Goal: Transaction & Acquisition: Purchase product/service

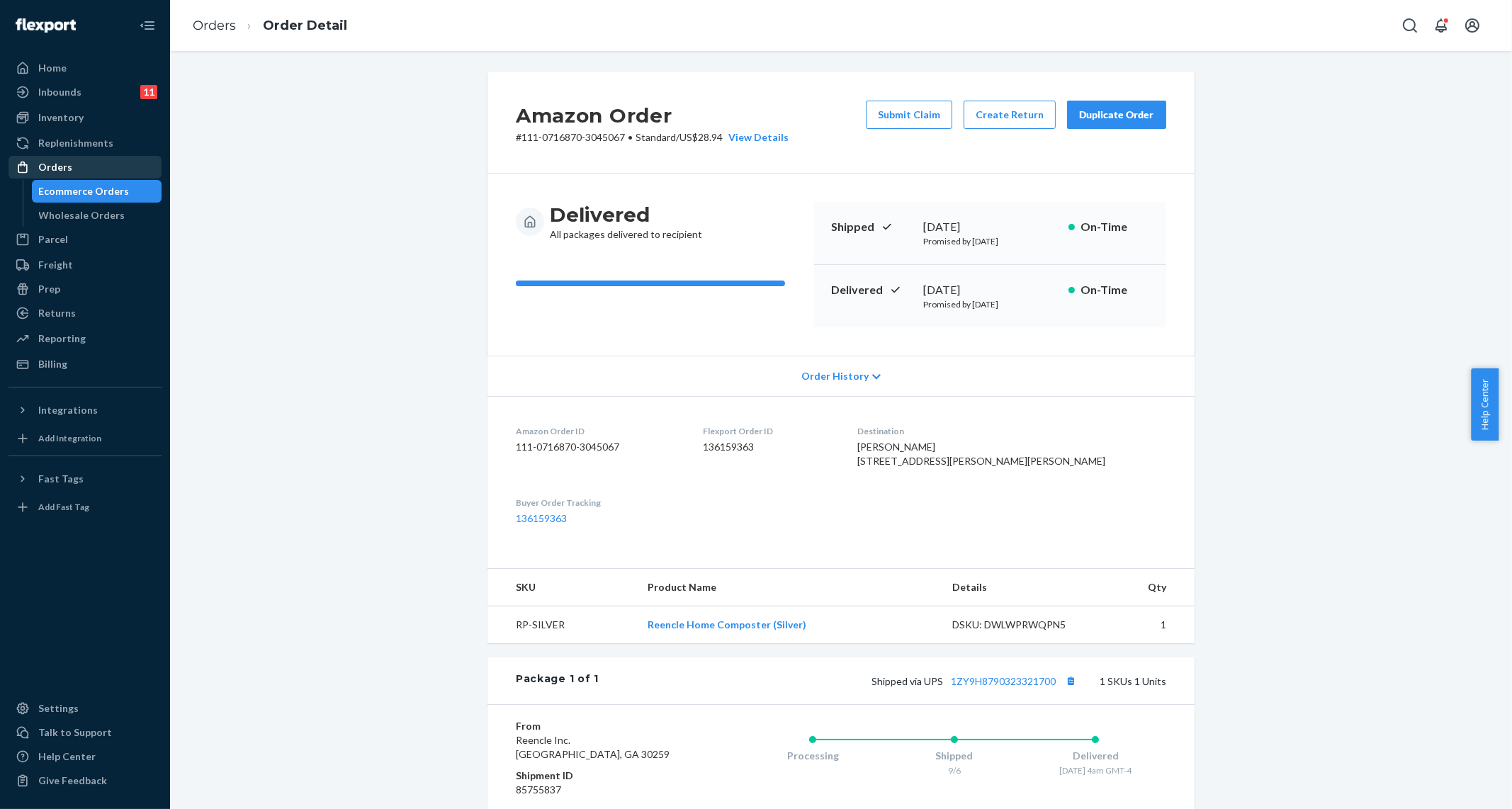
click at [64, 168] on div "Orders" at bounding box center [55, 168] width 34 height 14
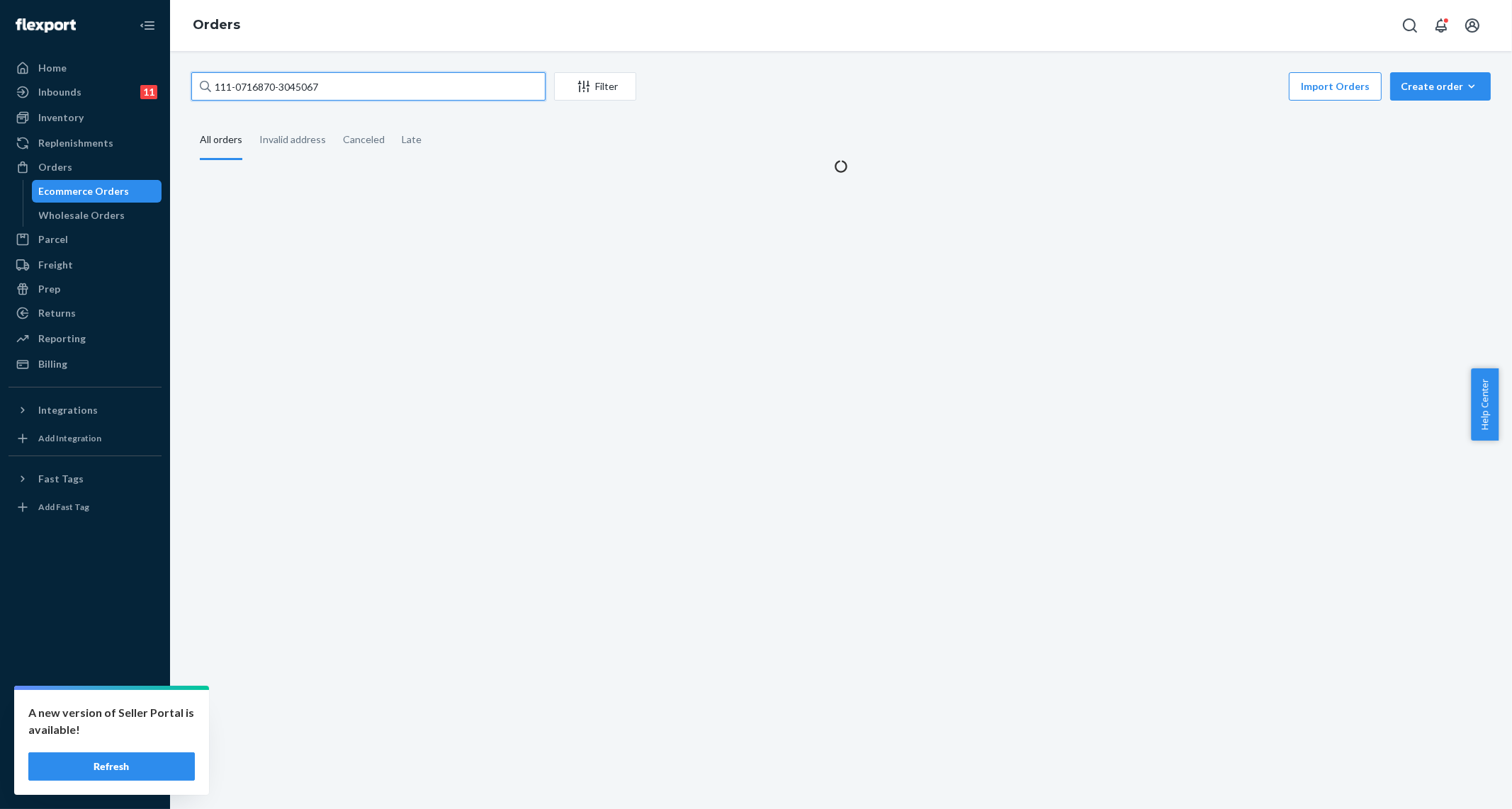
click at [409, 80] on input "111-0716870-3045067" at bounding box center [368, 86] width 354 height 28
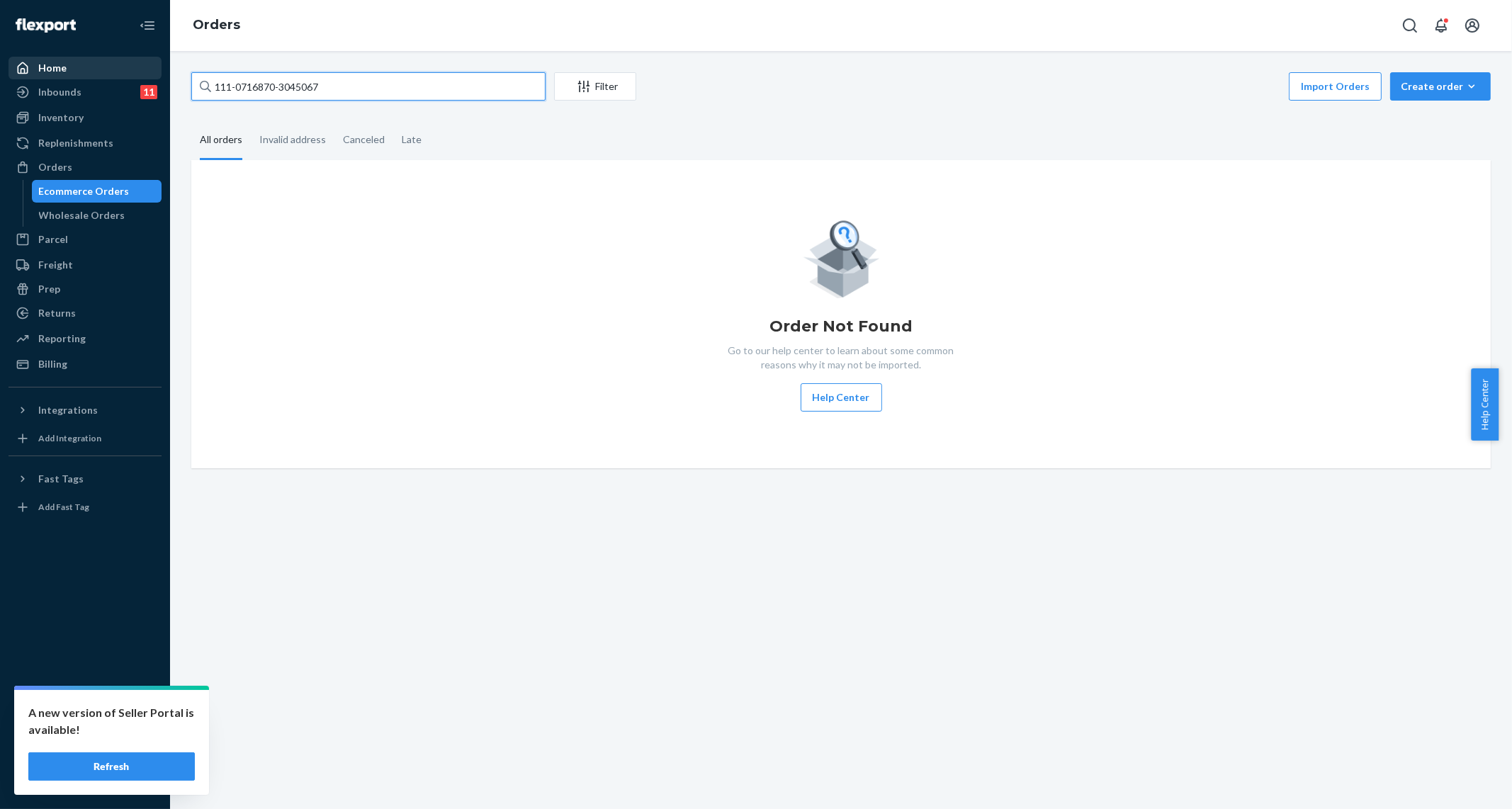
drag, startPoint x: 413, startPoint y: 83, endPoint x: 139, endPoint y: 72, distance: 274.2
click at [135, 75] on div "Home Inbounds 11 Shipping Plans Problems 11 Inventory Products Replenishments O…" at bounding box center [756, 404] width 1512 height 809
paste input "[PERSON_NAME]"
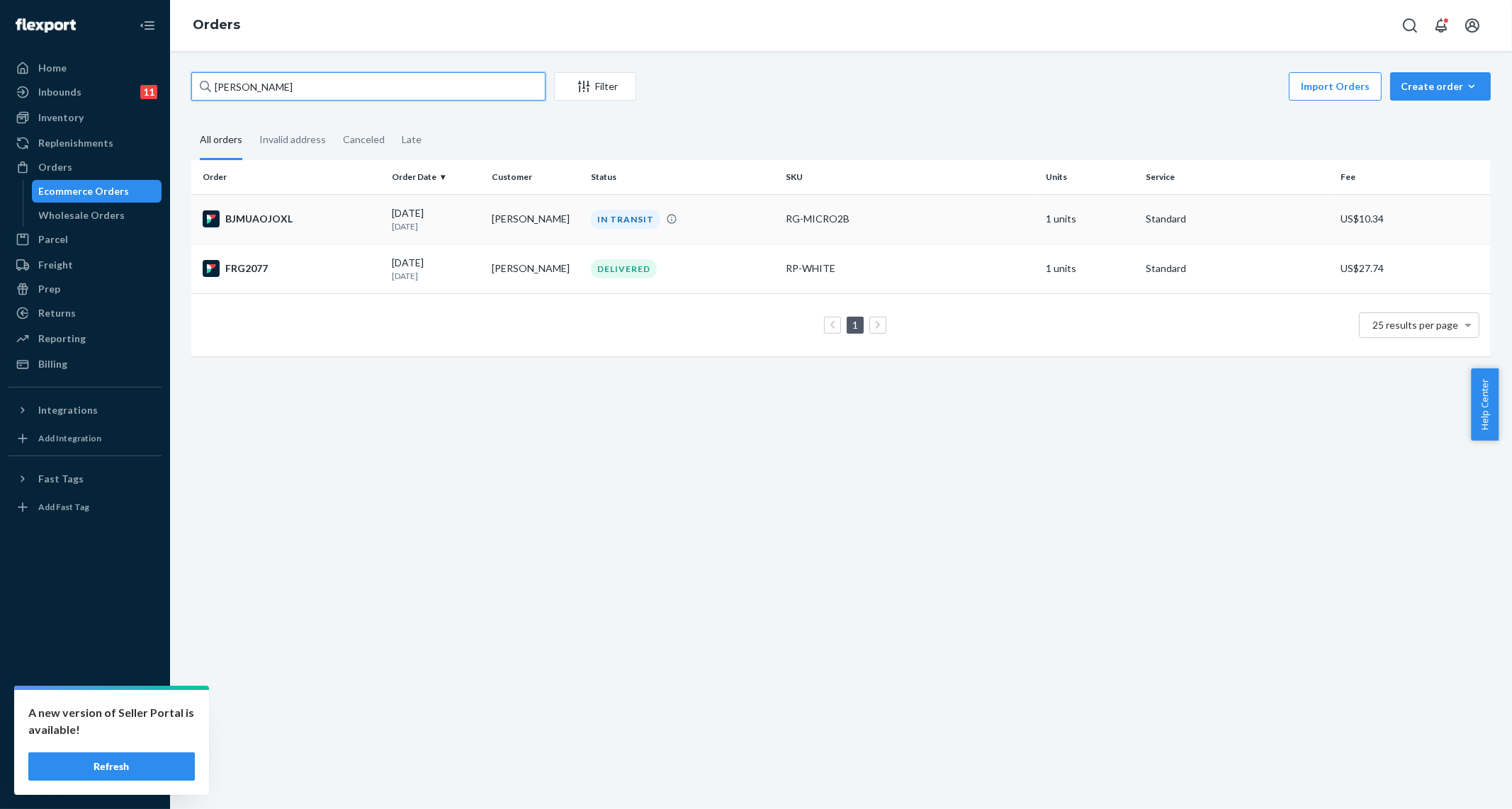
type input "[PERSON_NAME]"
click at [785, 240] on td "RG-MICRO2B" at bounding box center [910, 218] width 260 height 50
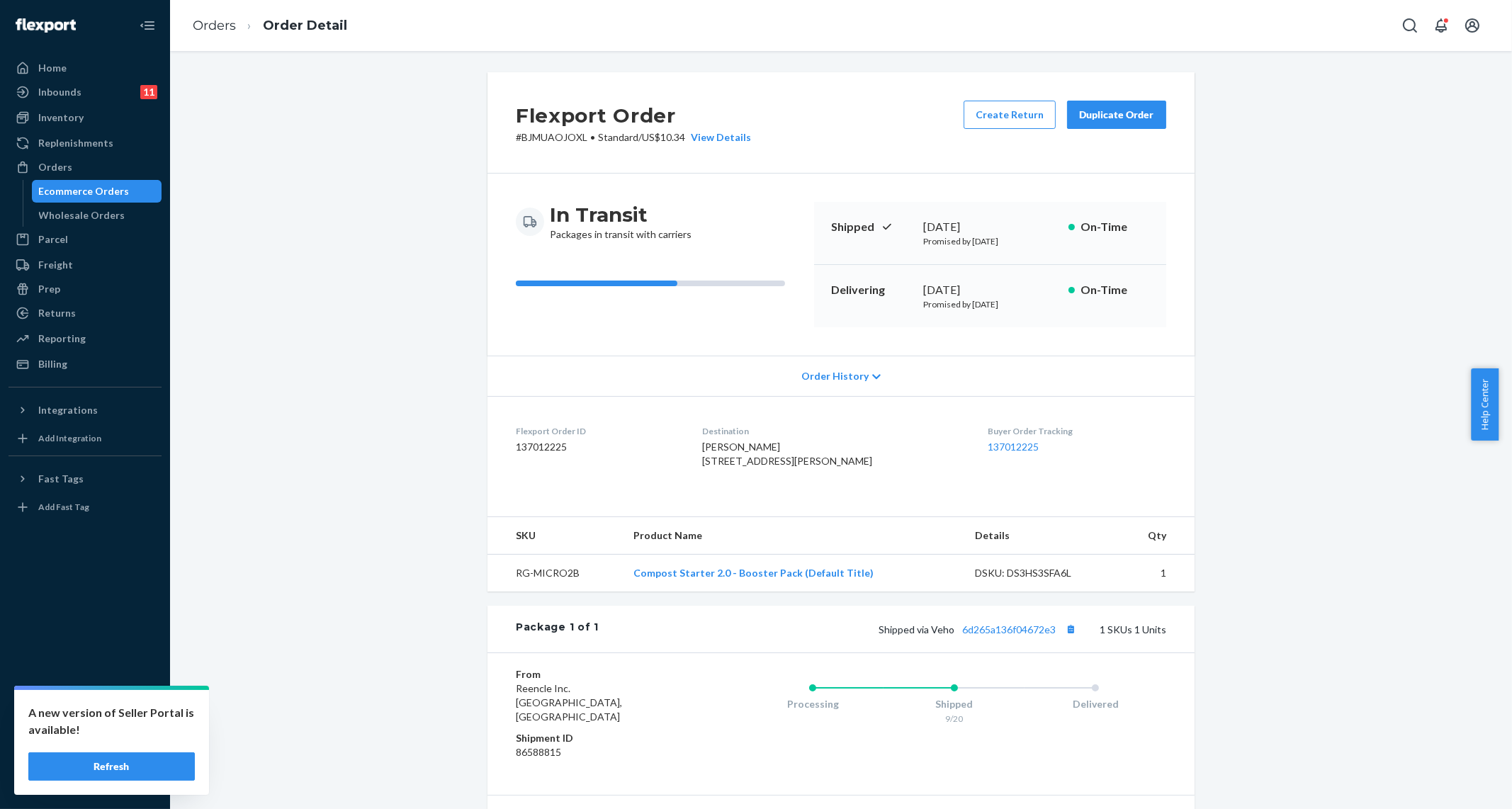
click at [1131, 122] on button "Duplicate Order" at bounding box center [1117, 114] width 100 height 28
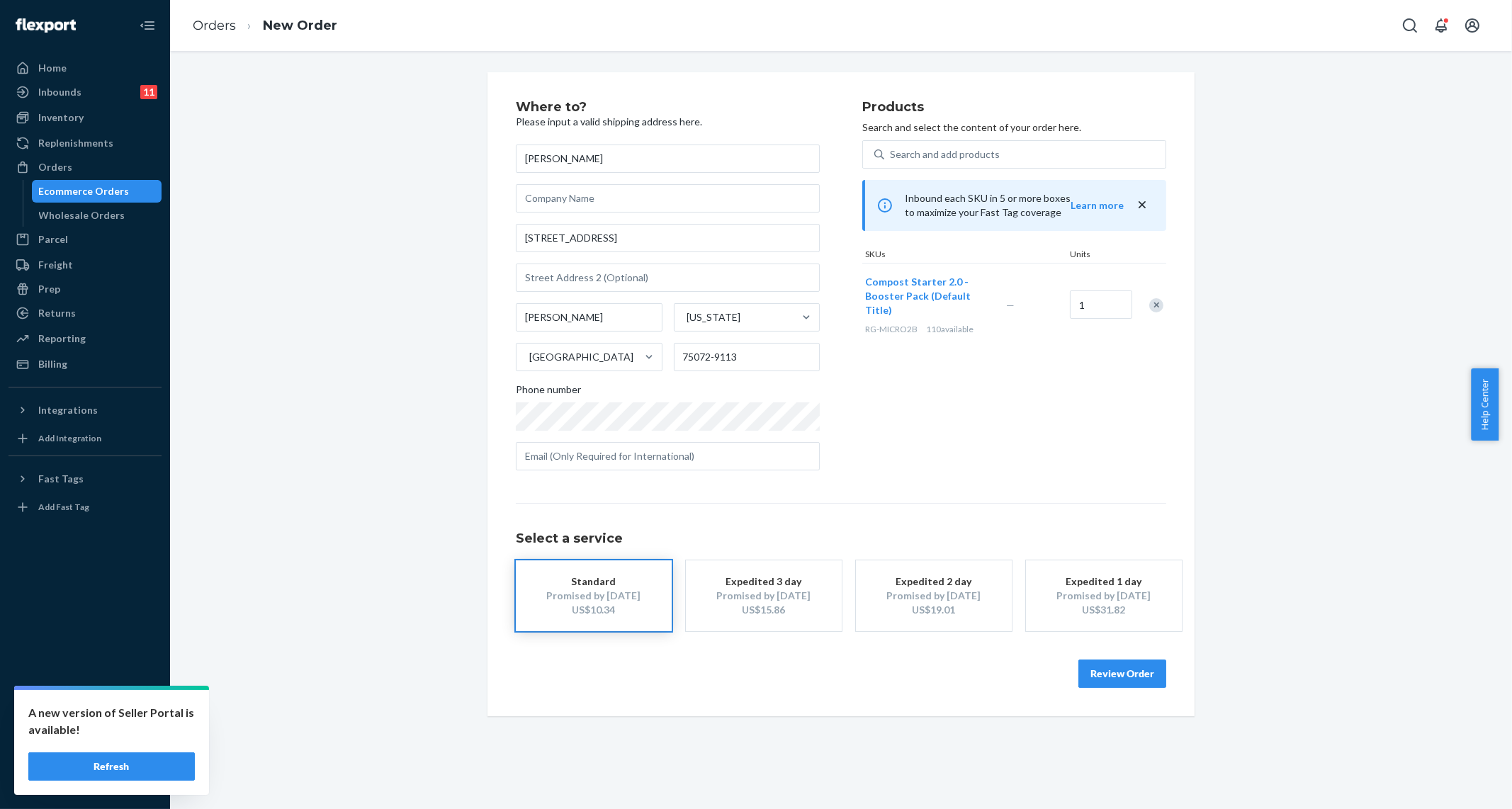
click at [1158, 298] on div at bounding box center [1148, 304] width 35 height 37
click at [1150, 298] on div "Remove Item" at bounding box center [1157, 305] width 14 height 14
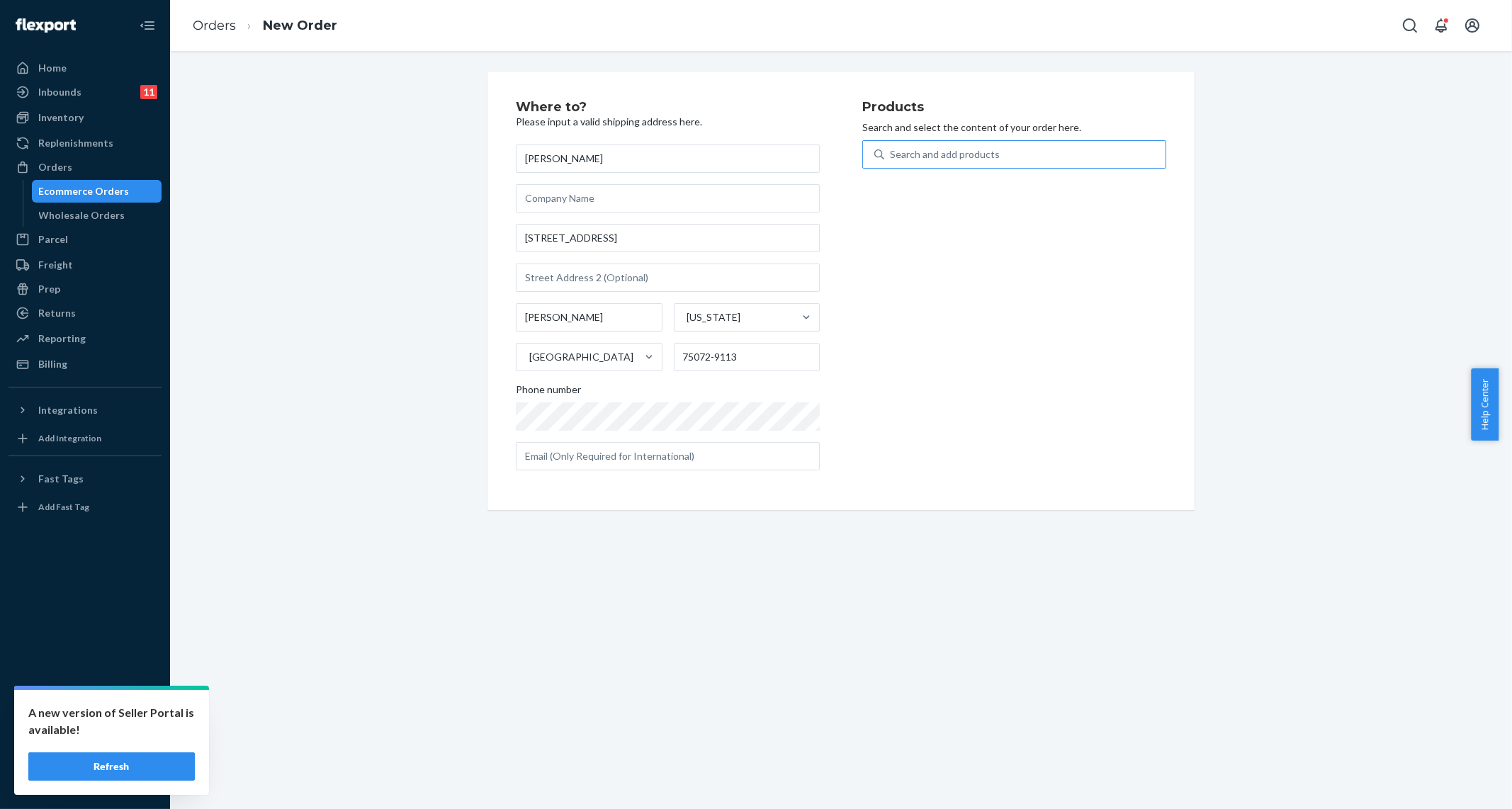
click at [981, 155] on div "Search and add products" at bounding box center [944, 155] width 110 height 14
click at [891, 155] on input "Search and add products" at bounding box center [891, 155] width 2 height 14
type input "filter"
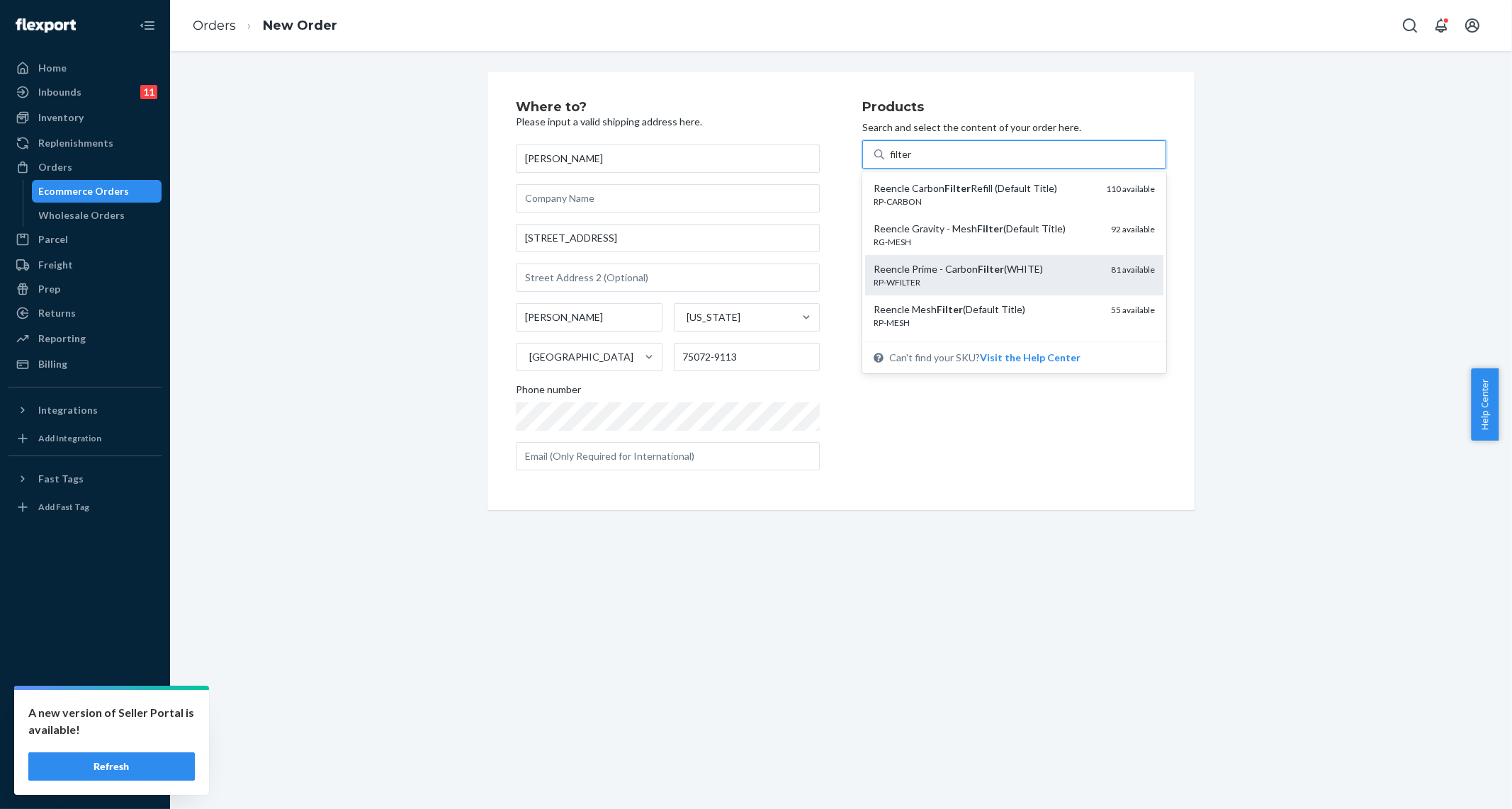
click at [1031, 276] on div "RP-WFILTER" at bounding box center [987, 282] width 226 height 12
click at [912, 161] on input "filter" at bounding box center [900, 155] width 23 height 14
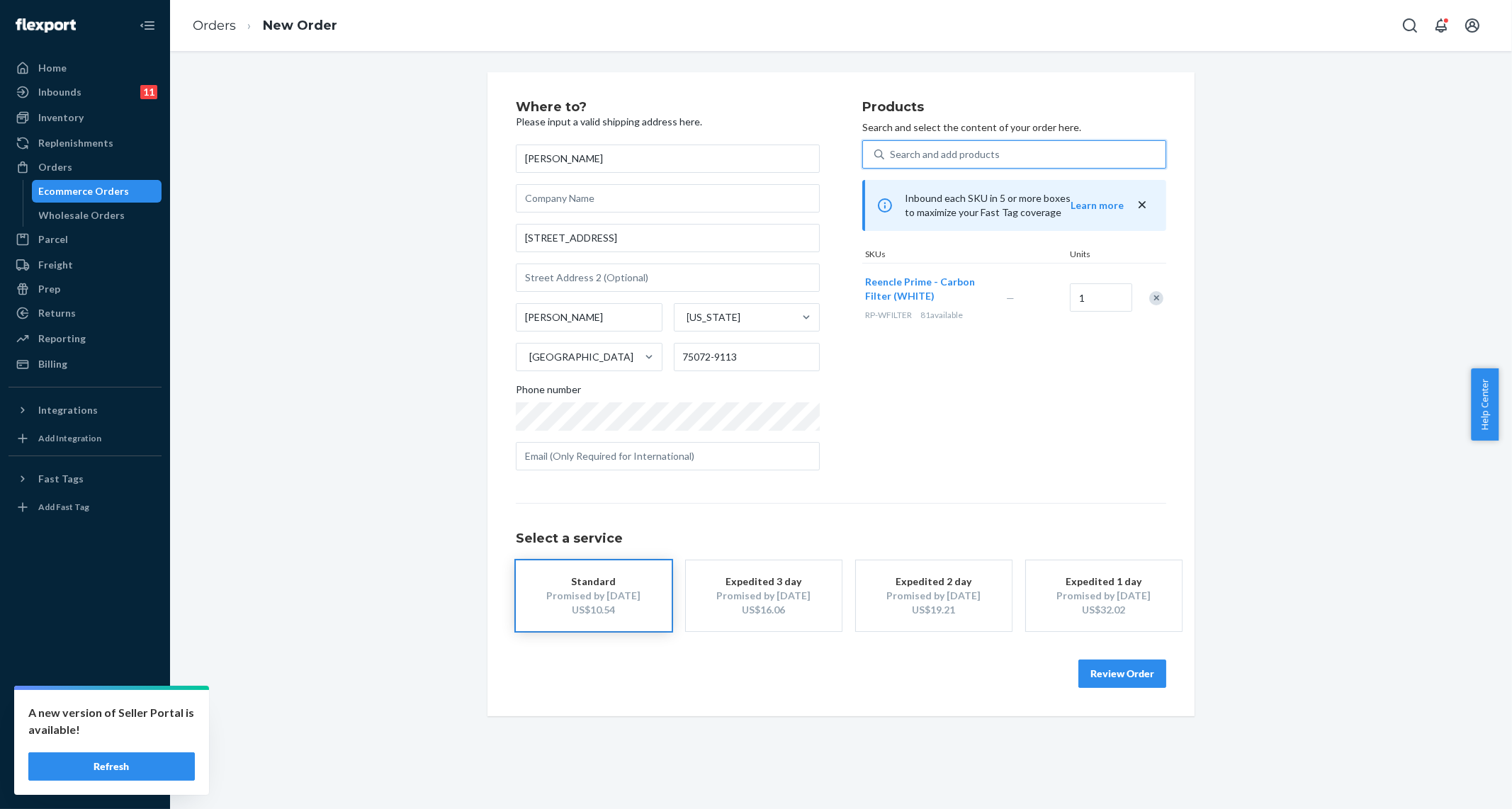
click at [1109, 671] on button "Review Order" at bounding box center [1122, 673] width 88 height 28
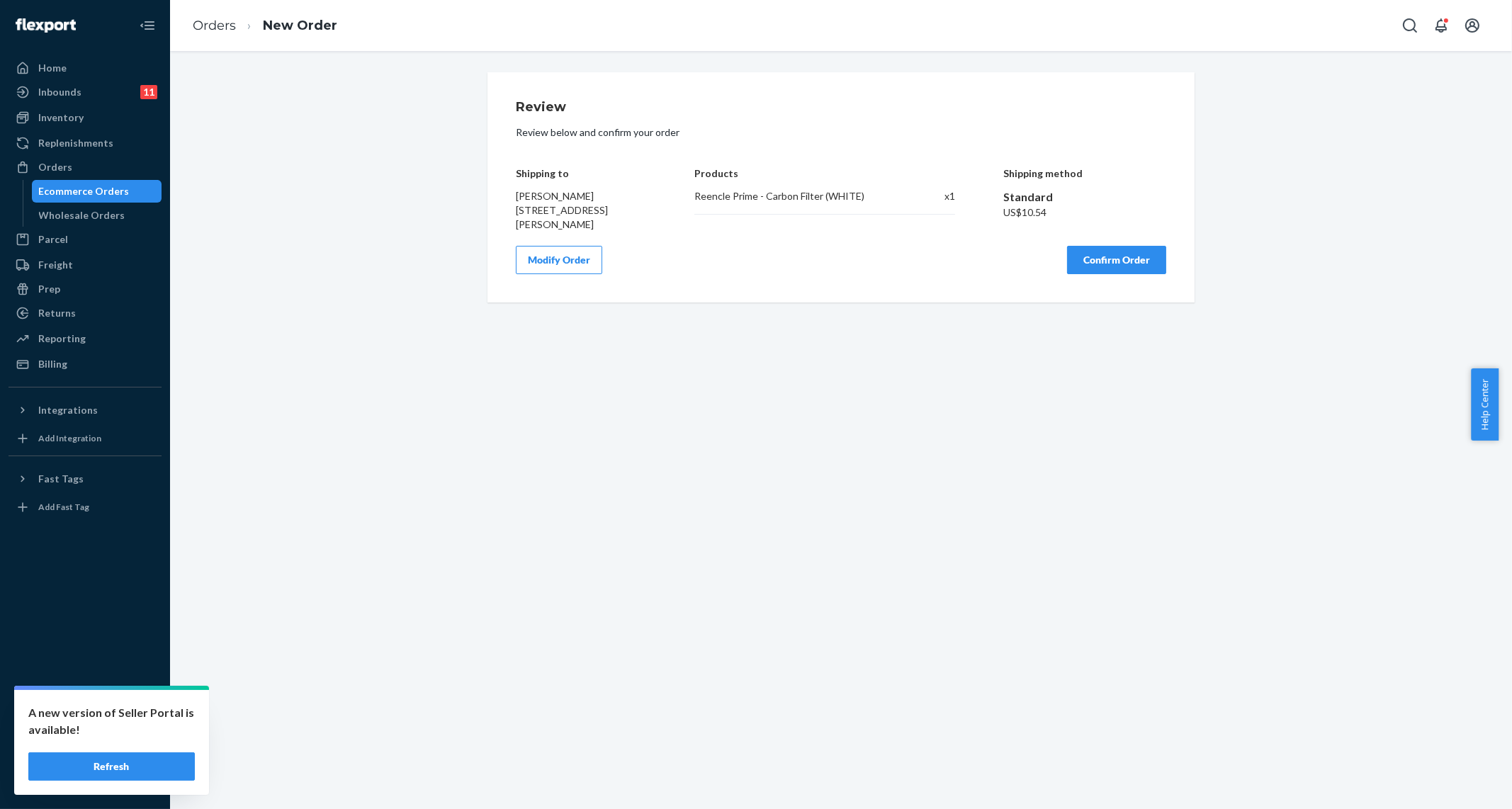
click at [1121, 278] on div "Review Review below and confirm your order Shipping to [PERSON_NAME] [STREET_AD…" at bounding box center [841, 188] width 708 height 230
click at [1118, 260] on button "Confirm Order" at bounding box center [1117, 259] width 100 height 28
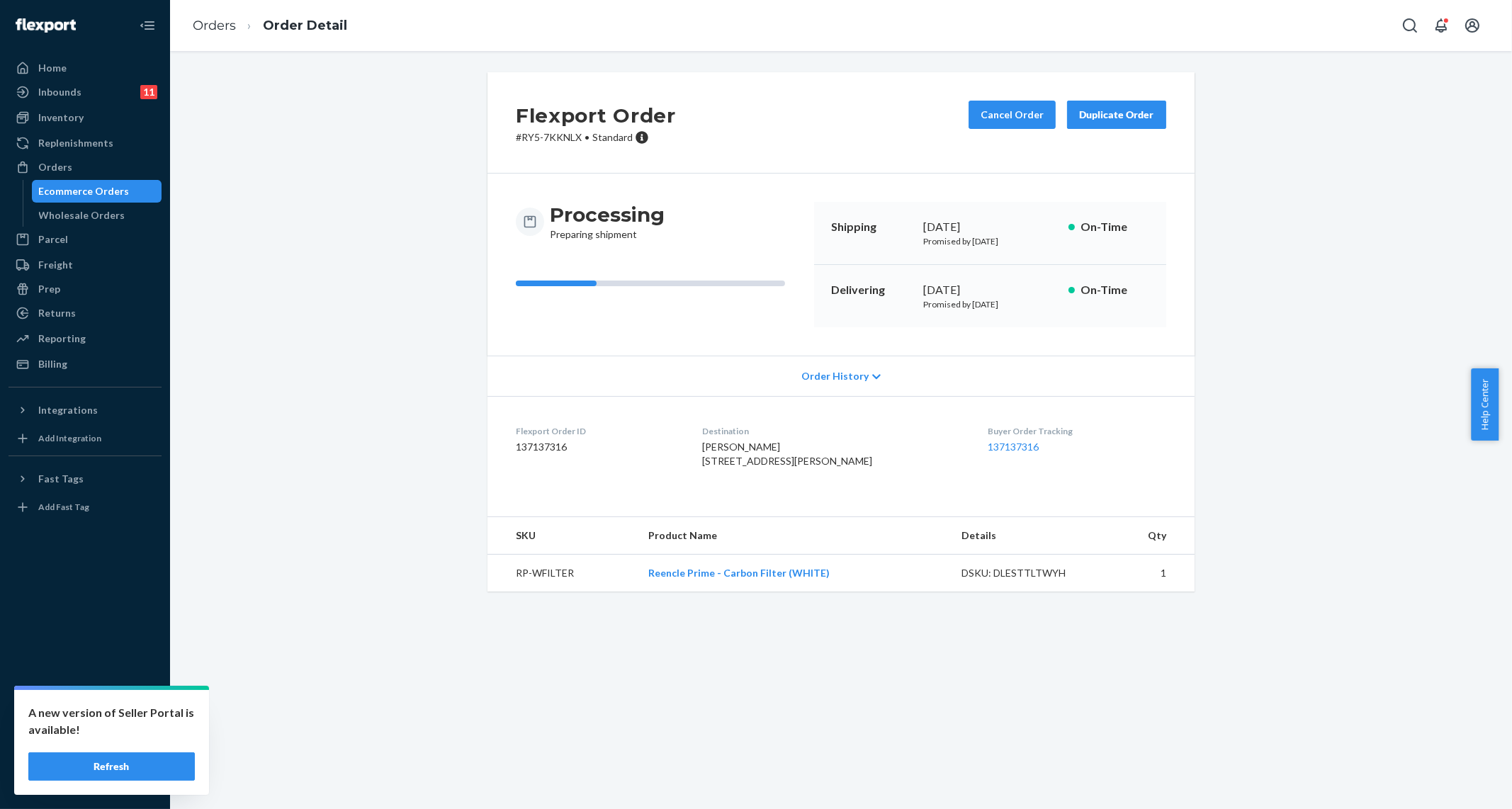
click at [92, 200] on div "Ecommerce Orders" at bounding box center [97, 191] width 128 height 20
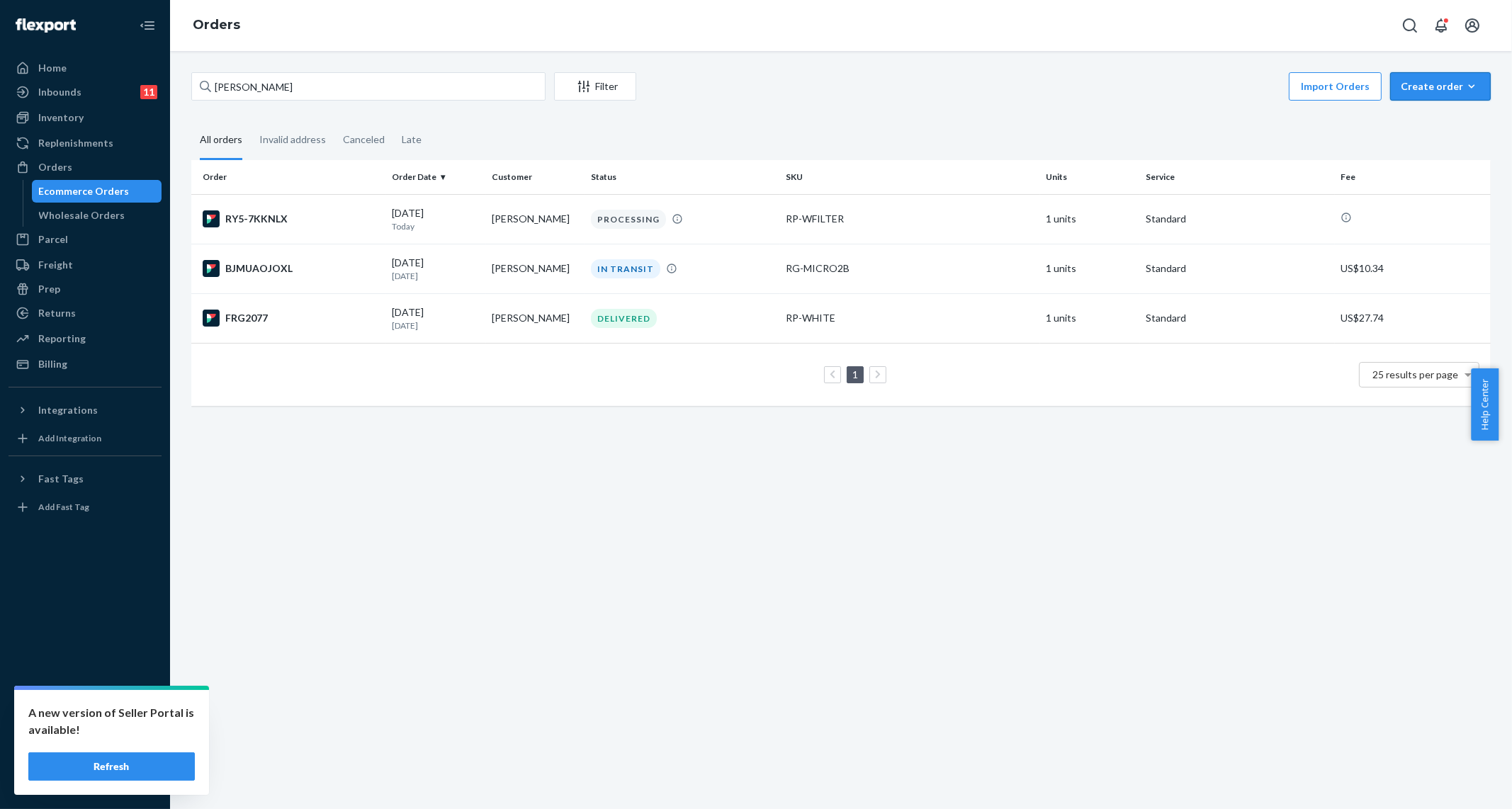
click at [1411, 85] on div "Create order" at bounding box center [1440, 87] width 80 height 14
click at [1430, 111] on button "Ecommerce order" at bounding box center [1462, 121] width 136 height 31
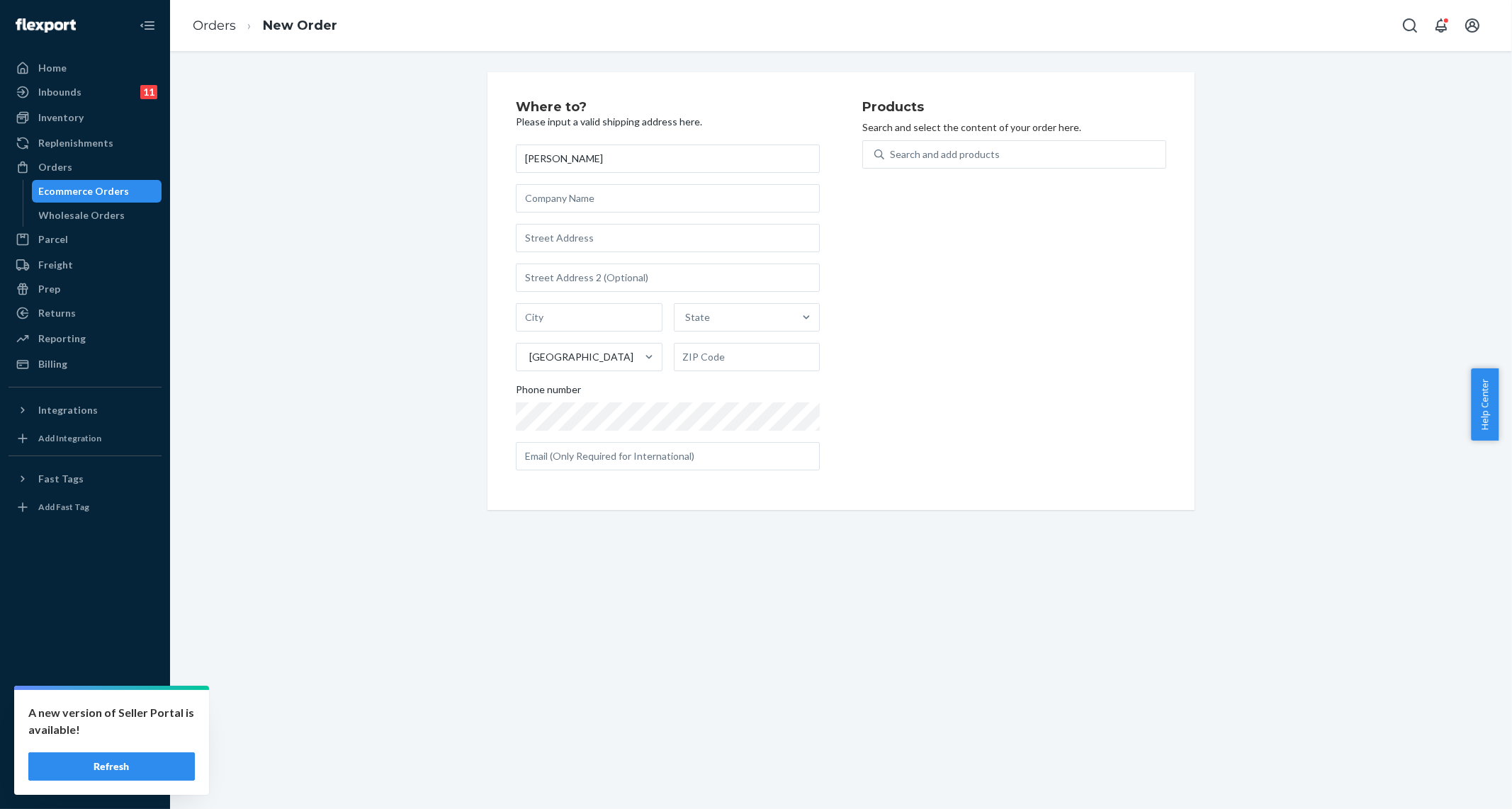
type input "[PERSON_NAME]"
click at [581, 240] on input "text" at bounding box center [668, 237] width 304 height 28
paste input "[STREET_ADDRESS][PERSON_NAME]"
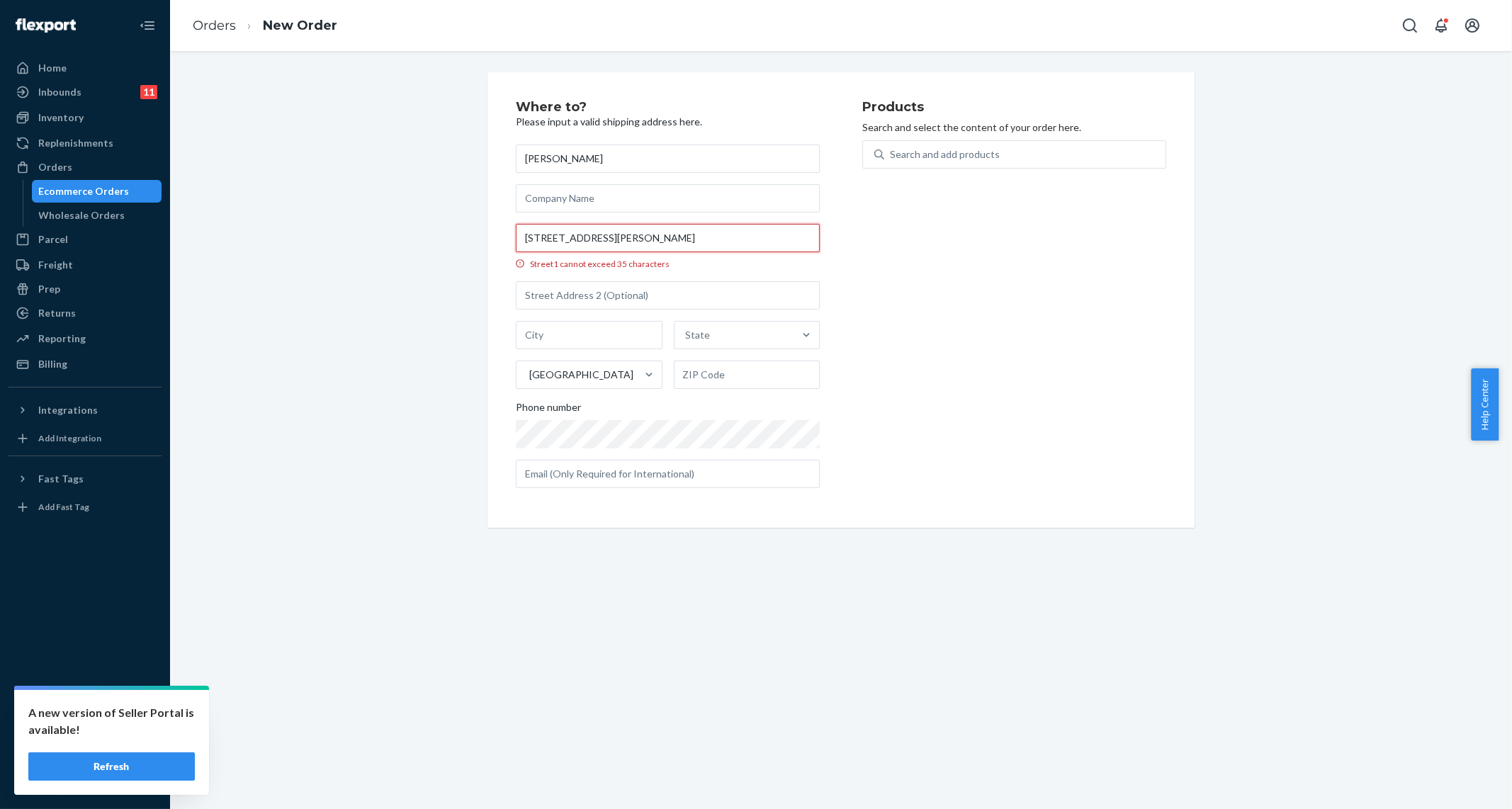
drag, startPoint x: 724, startPoint y: 243, endPoint x: 493, endPoint y: 239, distance: 231.0
click at [493, 239] on div "Where to? Please input a valid shipping address here. [PERSON_NAME] [STREET_ADD…" at bounding box center [841, 300] width 708 height 456
paste input "text"
click at [643, 234] on input "[STREET_ADDRESS][PERSON_NAME]" at bounding box center [668, 237] width 304 height 28
drag, startPoint x: 711, startPoint y: 244, endPoint x: 621, endPoint y: 236, distance: 90.4
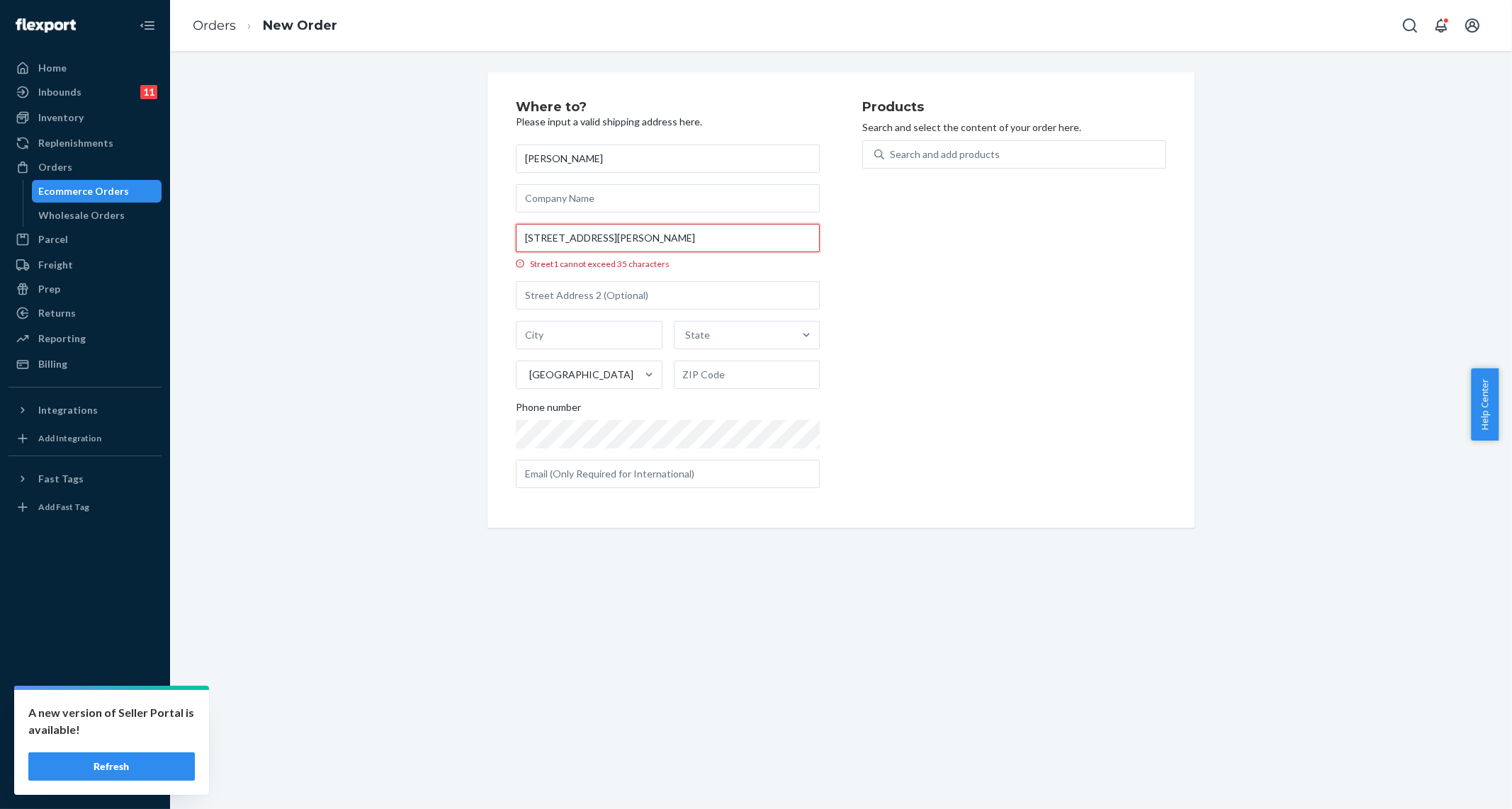
click at [621, 236] on input "[STREET_ADDRESS][PERSON_NAME]" at bounding box center [668, 237] width 304 height 28
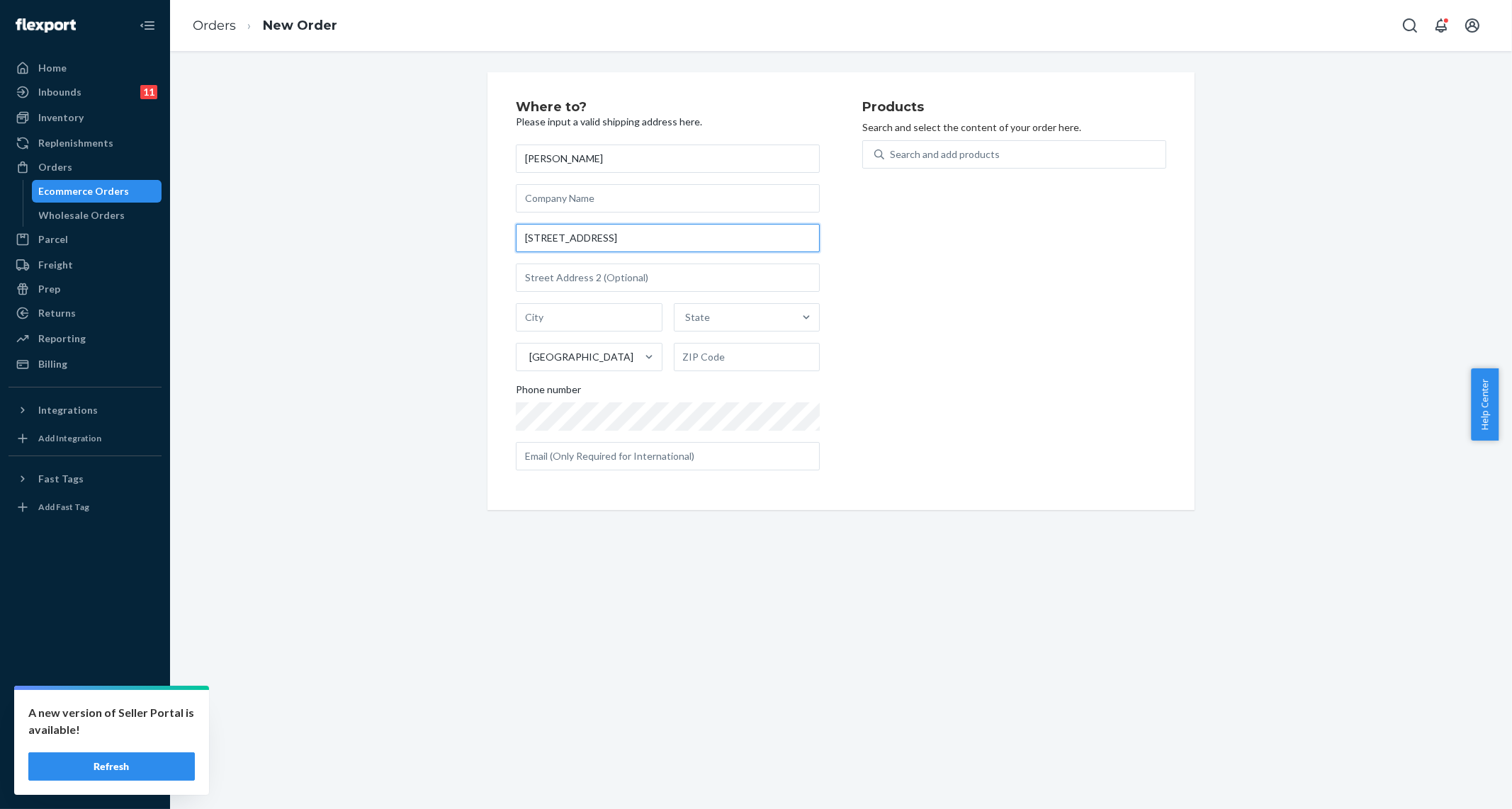
type input "[STREET_ADDRESS]"
click at [587, 317] on input "text" at bounding box center [589, 317] width 147 height 28
paste input "[PERSON_NAME]"
type input "[PERSON_NAME]"
click at [759, 320] on div "State" at bounding box center [735, 317] width 120 height 28
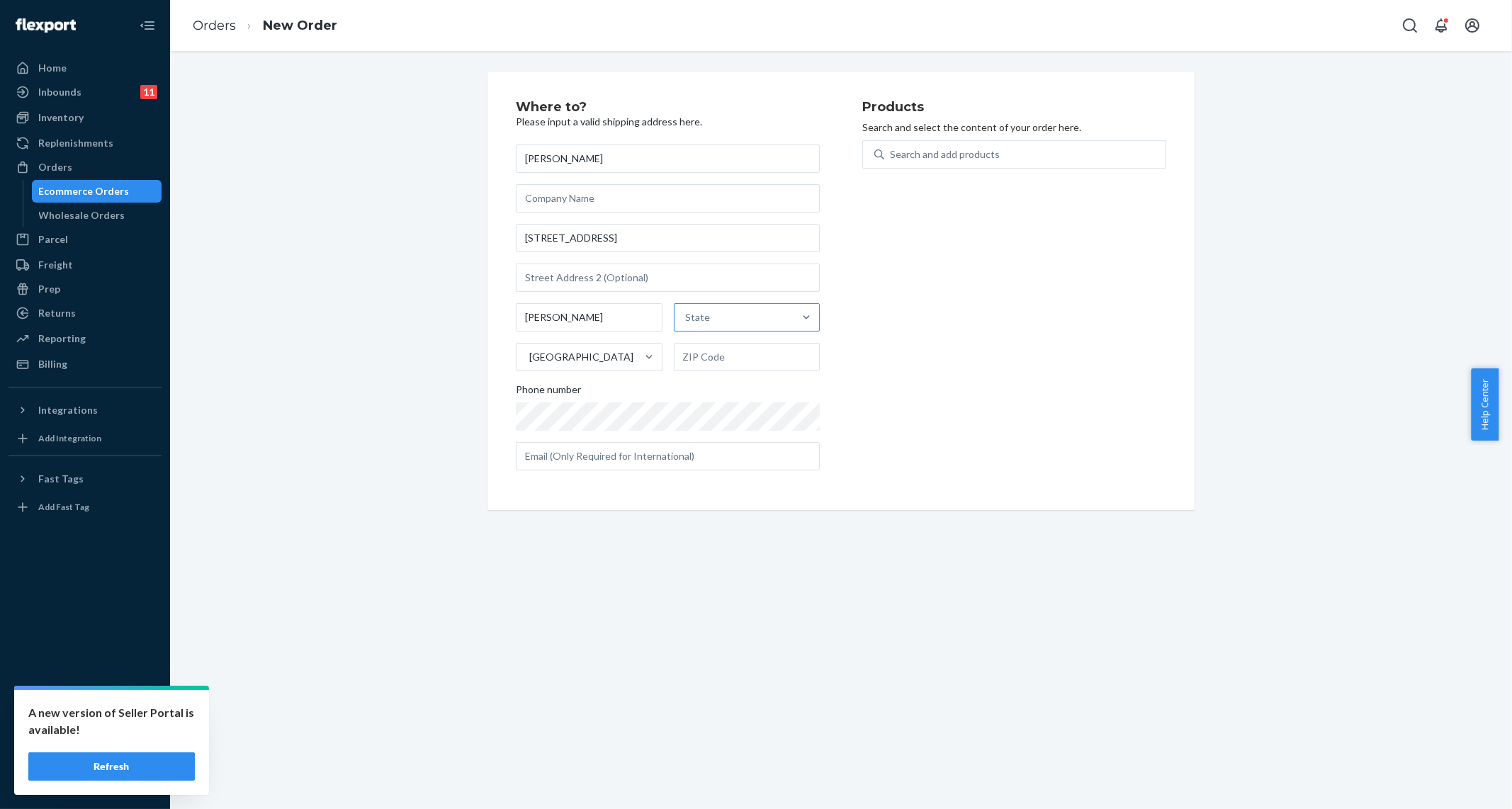
click at [688, 320] on input "State" at bounding box center [687, 318] width 2 height 14
type input "te"
click at [736, 348] on div "[US_STATE]" at bounding box center [746, 351] width 143 height 28
click at [694, 324] on input "te" at bounding box center [689, 318] width 11 height 14
drag, startPoint x: 711, startPoint y: 365, endPoint x: 730, endPoint y: 362, distance: 19.2
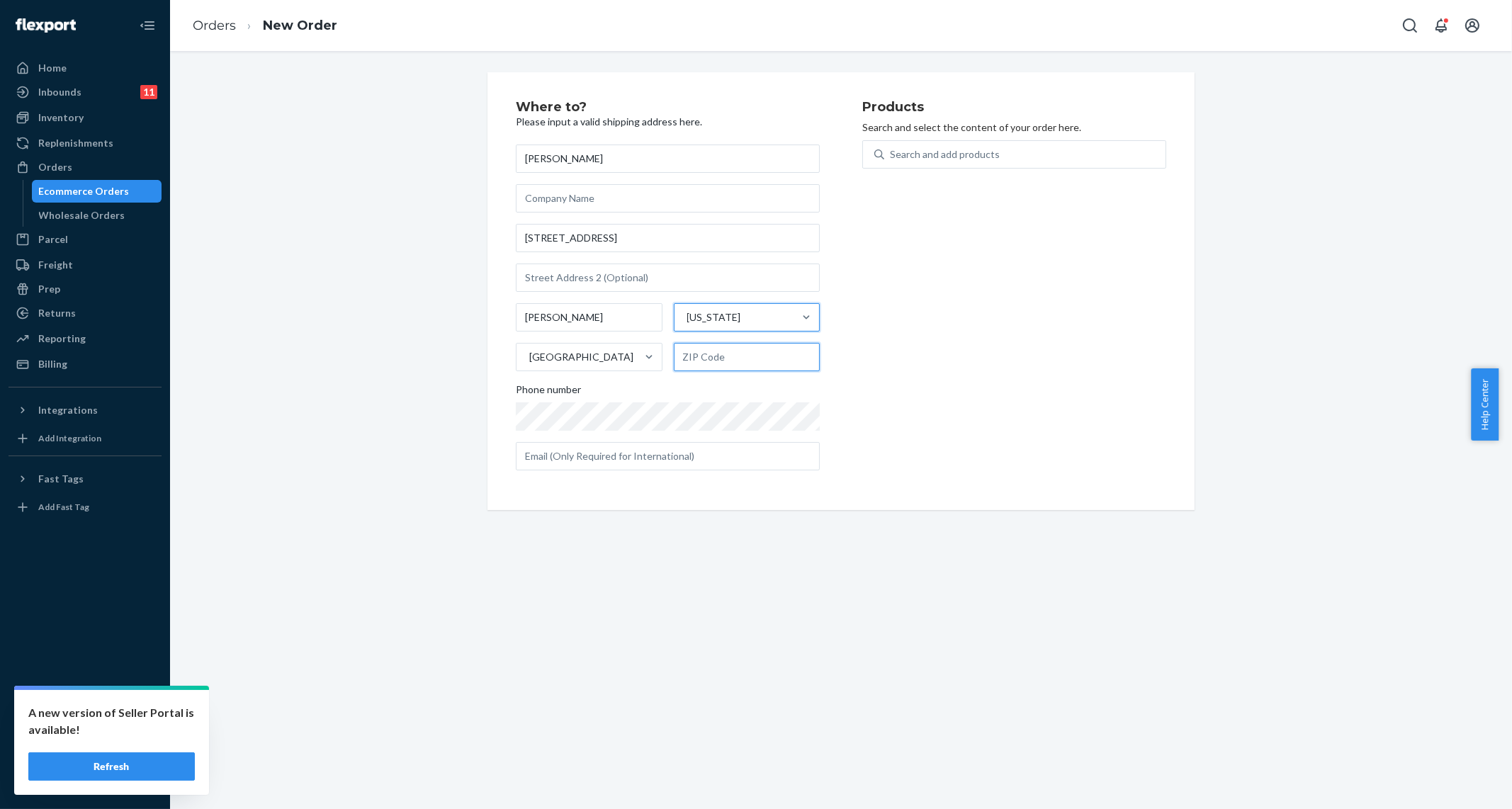
click at [711, 365] on input "text" at bounding box center [747, 357] width 147 height 28
paste input "38468"
type input "38468"
click at [881, 361] on div "Products Search and select the content of your order here. Search and add produ…" at bounding box center [1015, 291] width 304 height 381
click at [942, 158] on div "Search and add products" at bounding box center [944, 155] width 110 height 14
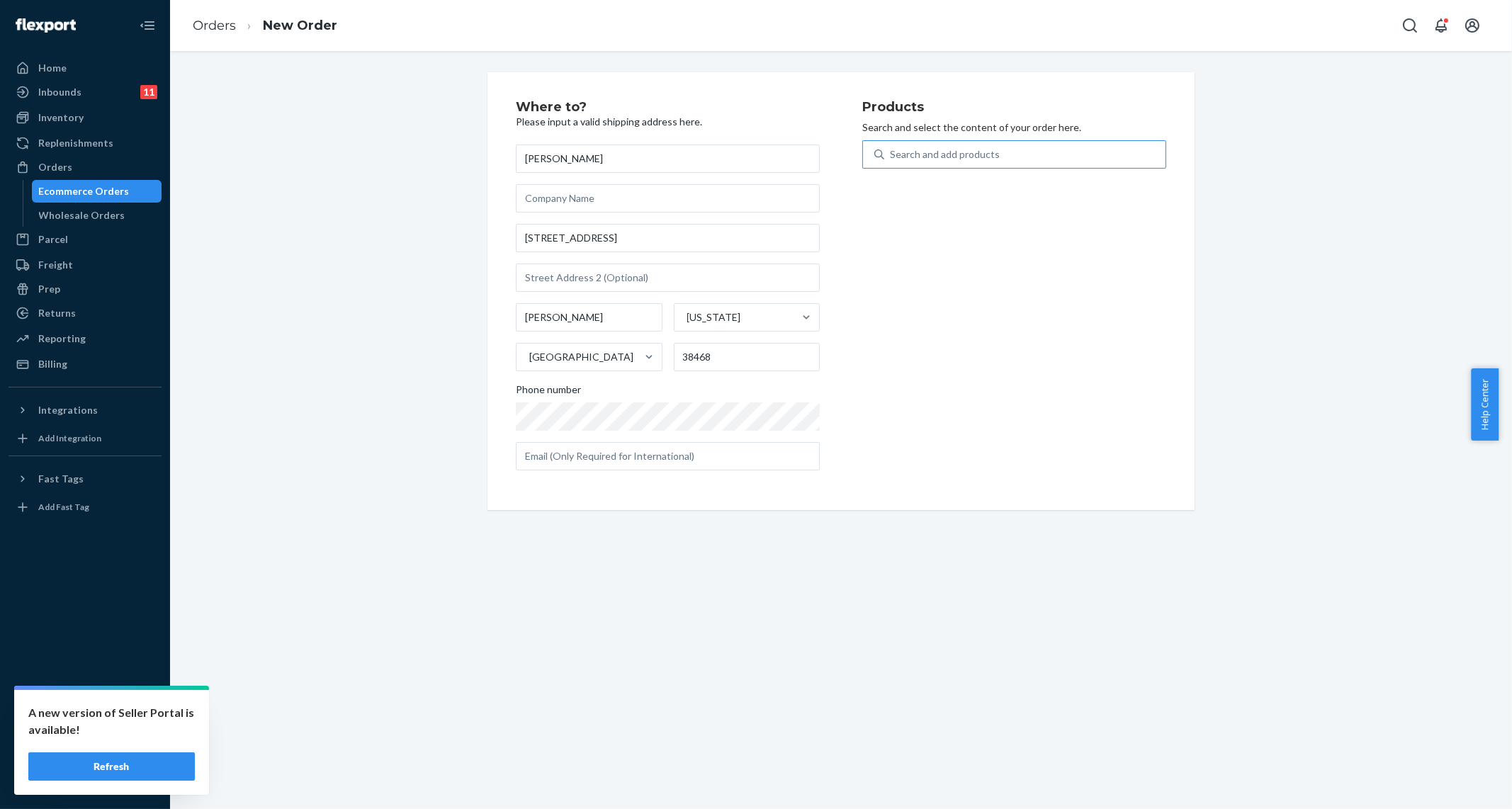
click at [891, 158] on input "Search and add products" at bounding box center [891, 155] width 2 height 14
type input "starter"
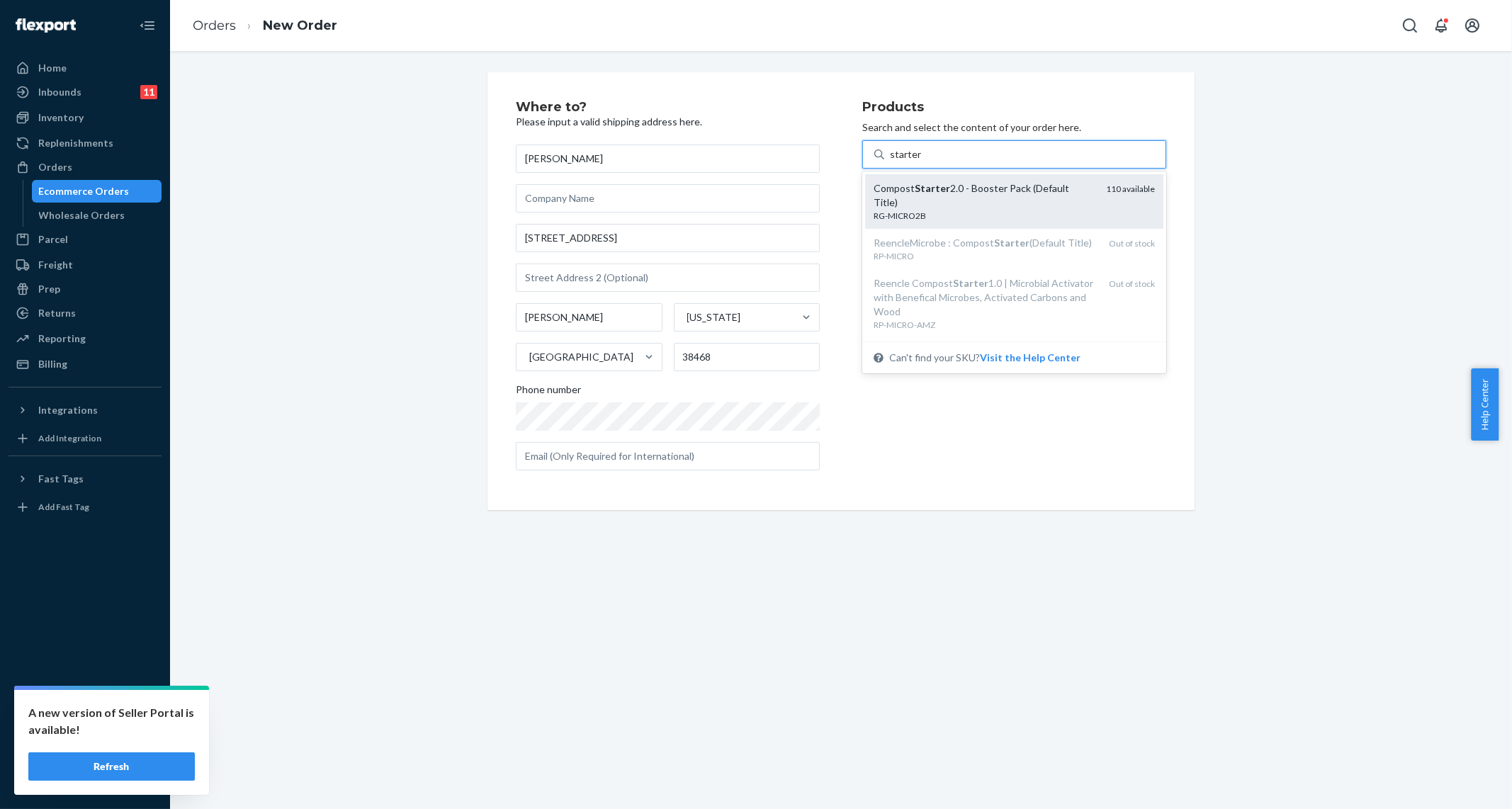
click at [1015, 226] on div "Compost Starter 2.0 - Booster Pack (Default Title) RG-MICRO2B 110 available" at bounding box center [1014, 201] width 298 height 54
click at [921, 161] on input "starter" at bounding box center [905, 155] width 31 height 14
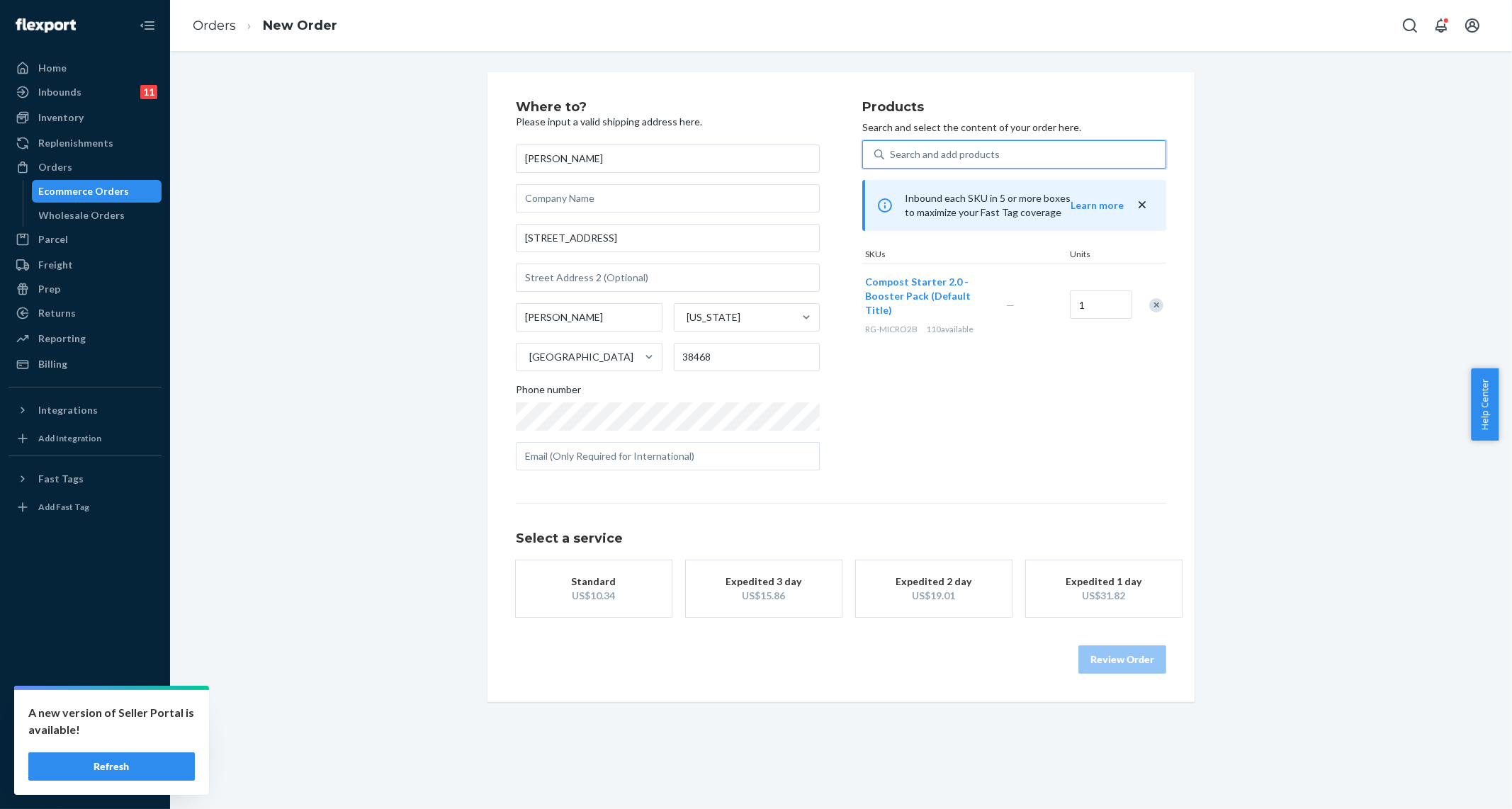
click at [990, 159] on div "Search and add products" at bounding box center [1025, 154] width 282 height 25
click at [891, 159] on input "0 results available. Select is focused ,type to refine list, press Down to open…" at bounding box center [891, 155] width 2 height 14
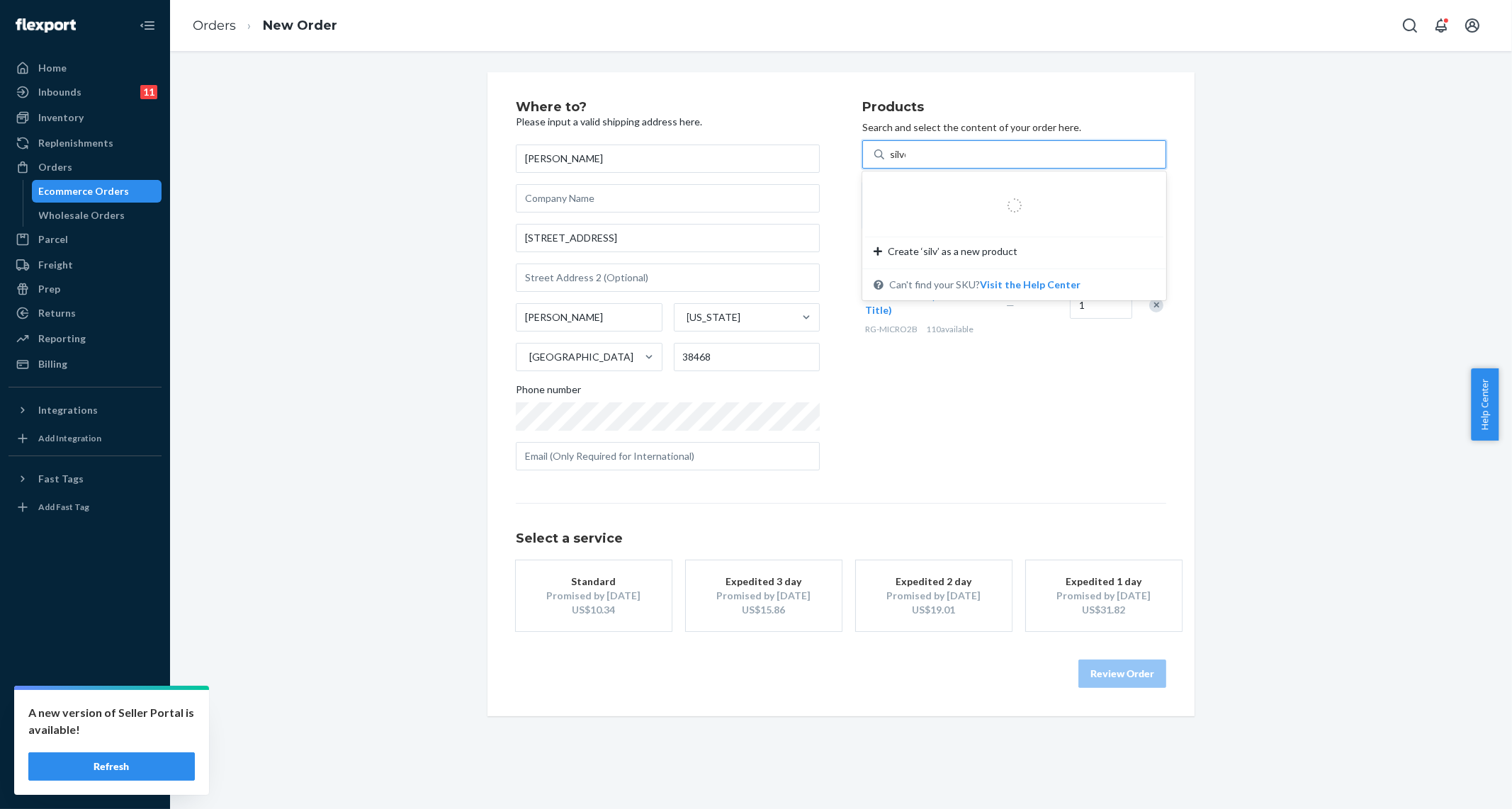
type input "silver"
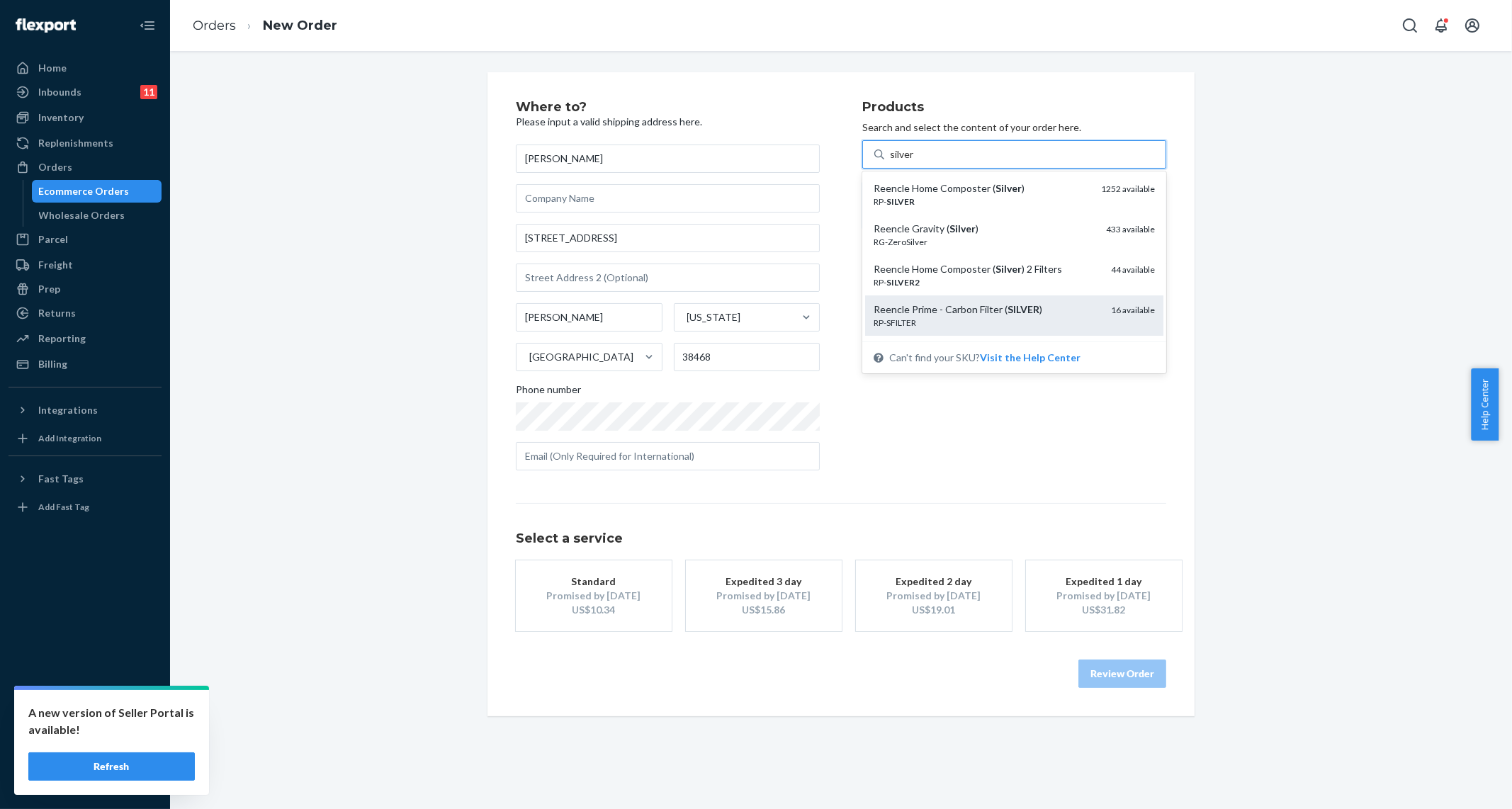
click at [1035, 323] on div "RP-SFILTER" at bounding box center [987, 323] width 226 height 12
click at [915, 161] on input "silver" at bounding box center [901, 155] width 24 height 14
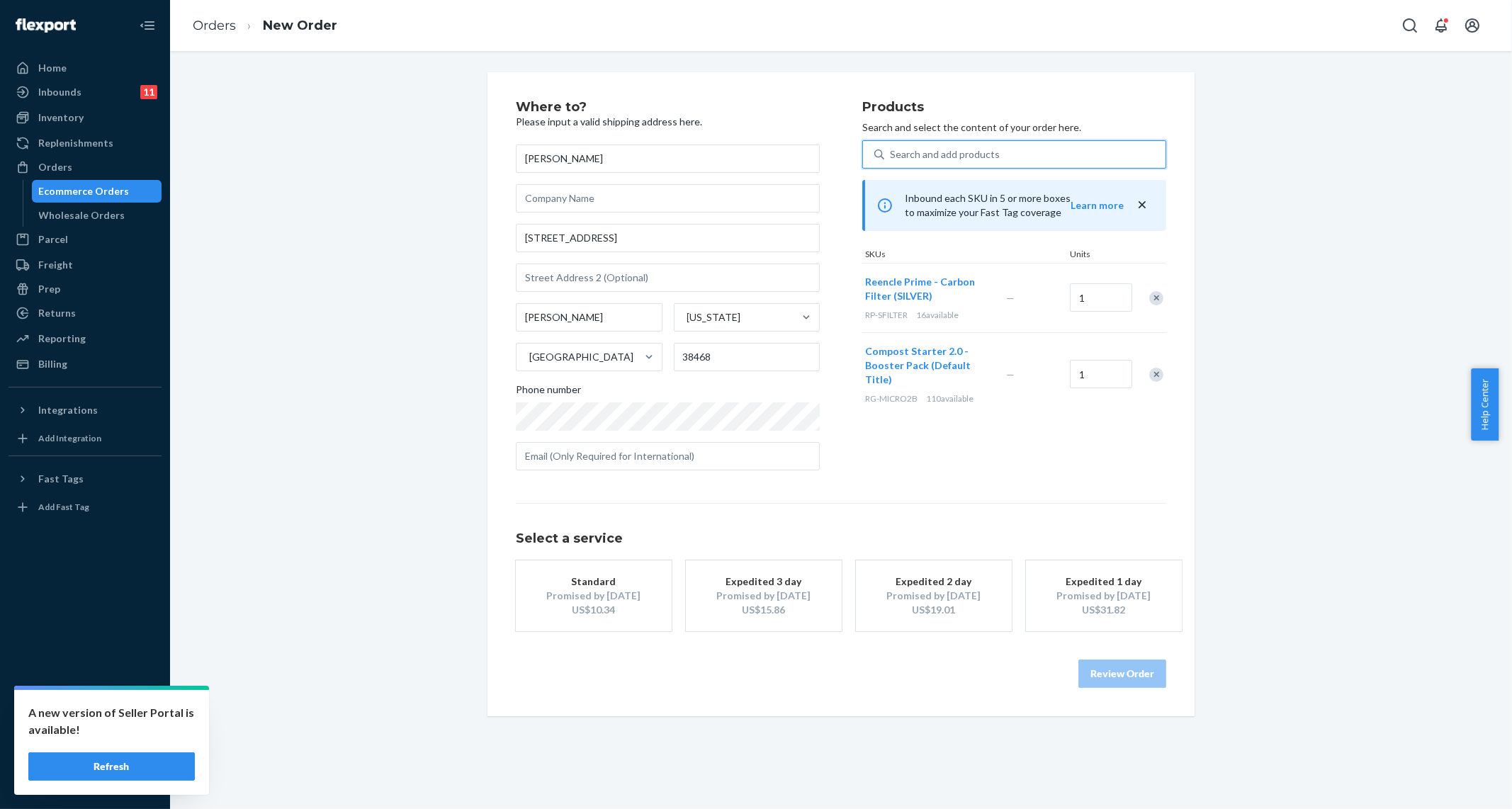
click at [581, 603] on div "US$10.34" at bounding box center [593, 611] width 113 height 14
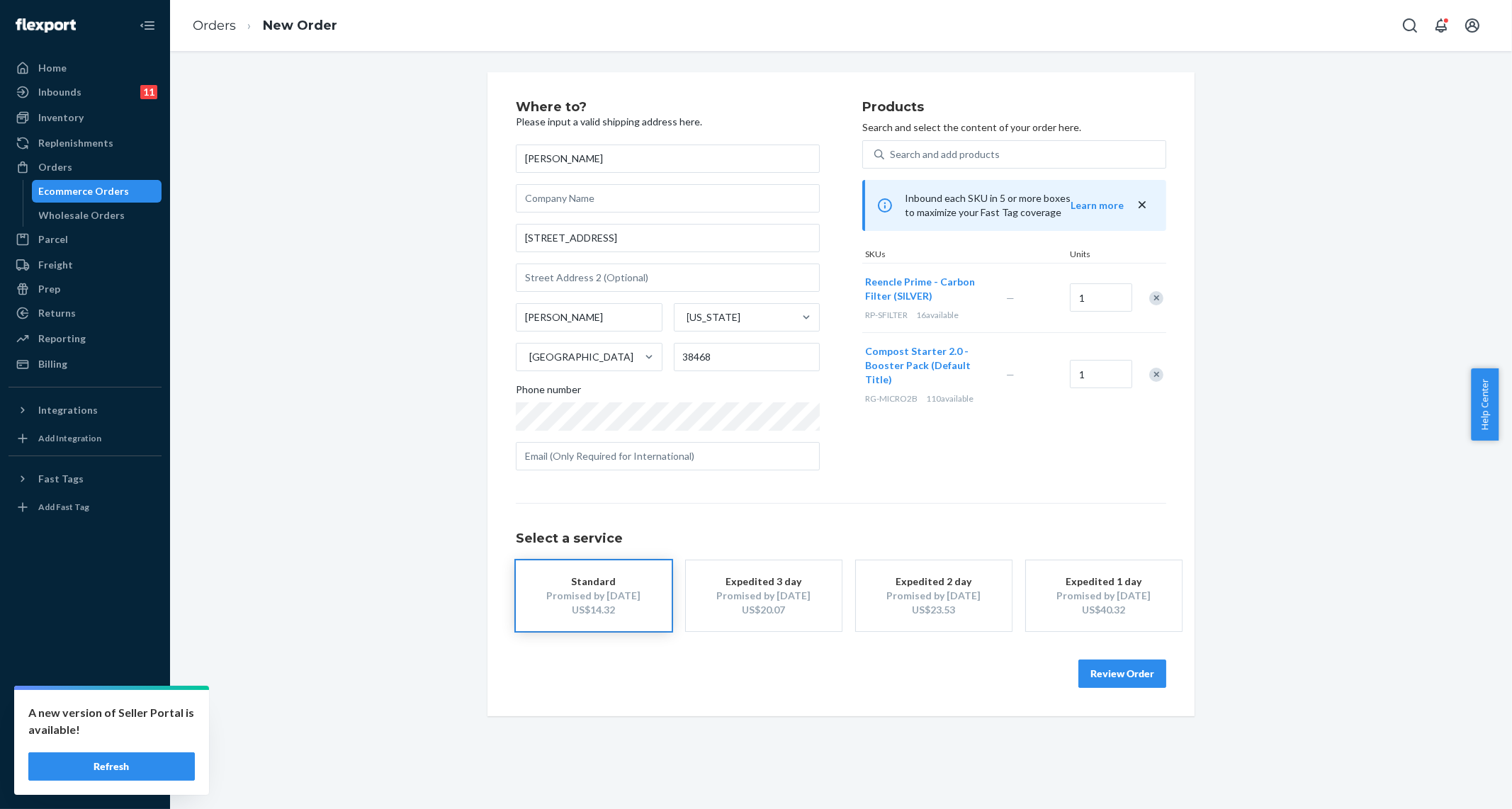
click at [1120, 674] on button "Review Order" at bounding box center [1122, 673] width 88 height 28
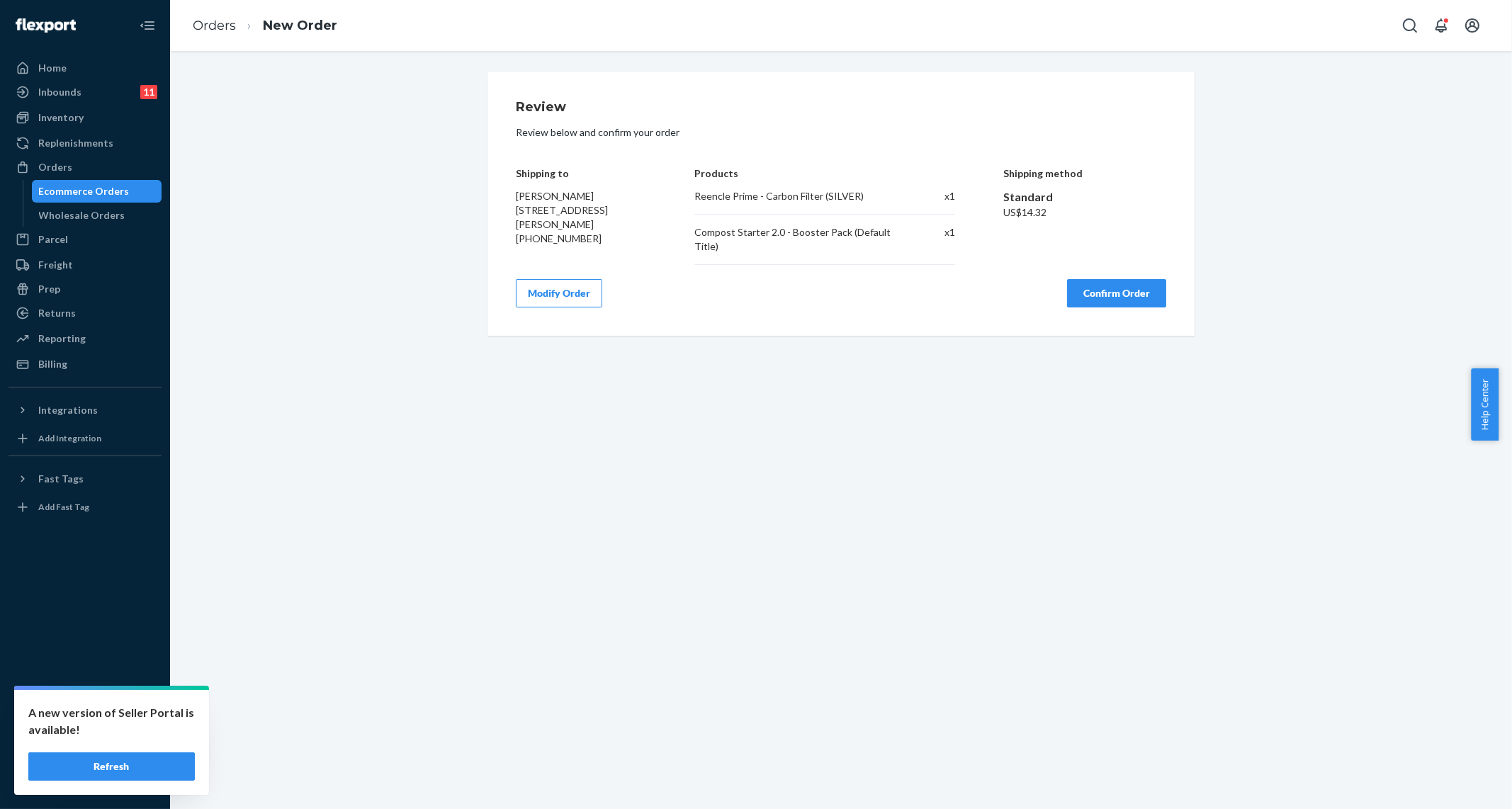
click at [1112, 298] on button "Confirm Order" at bounding box center [1117, 293] width 100 height 28
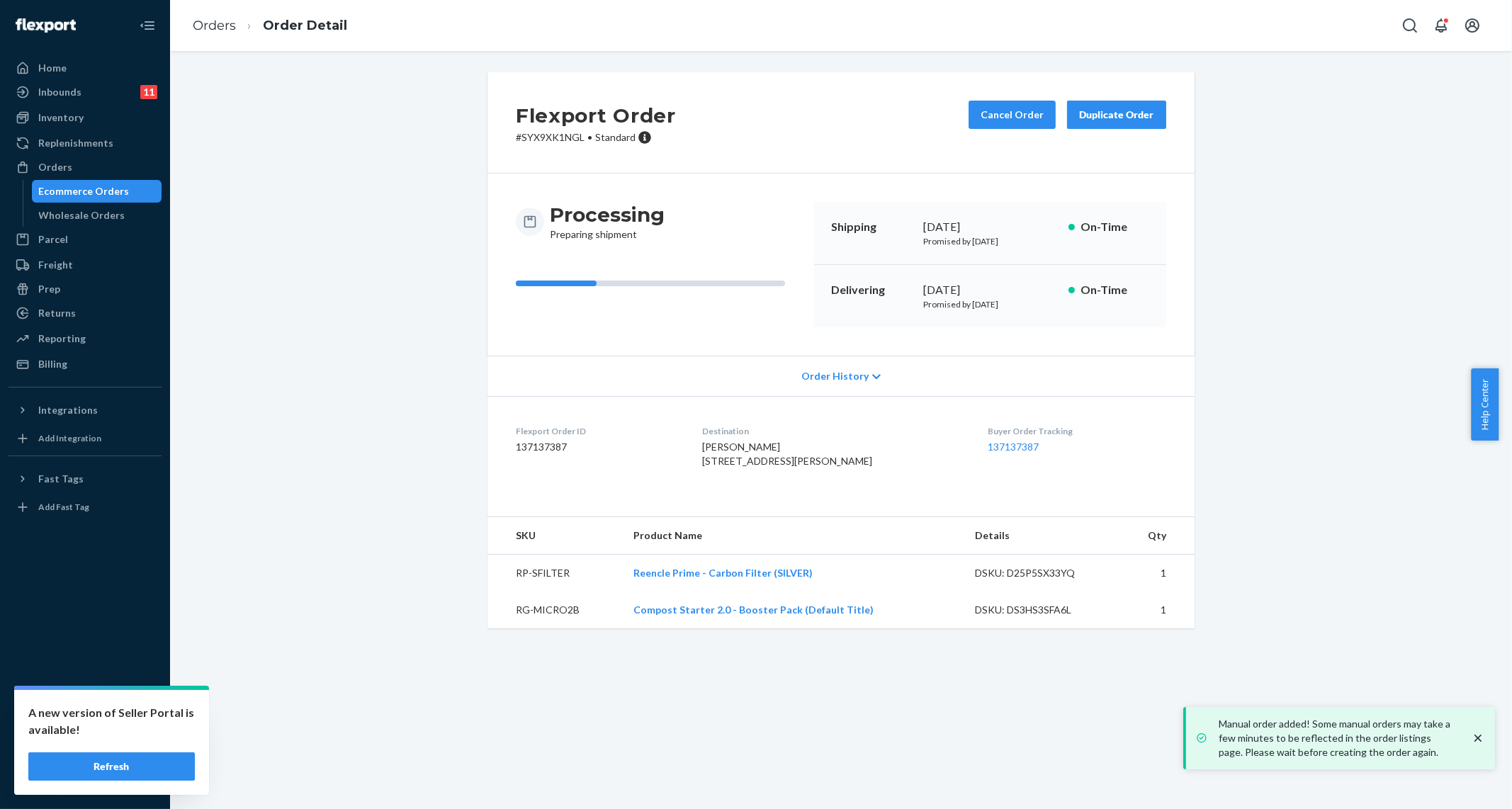
click at [112, 199] on div "Ecommerce Orders" at bounding box center [97, 191] width 128 height 20
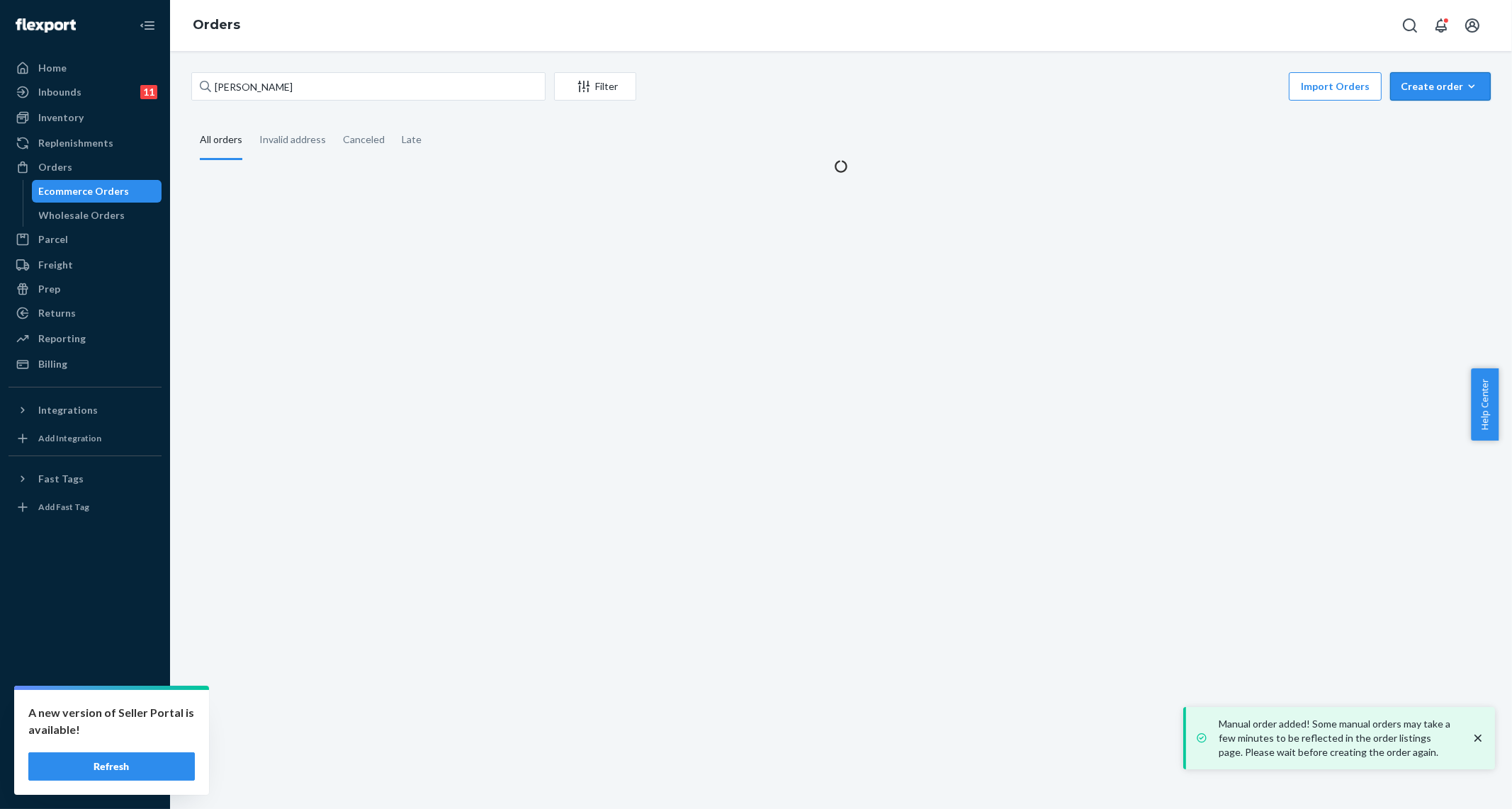
click at [1435, 90] on div "Create order" at bounding box center [1440, 87] width 80 height 14
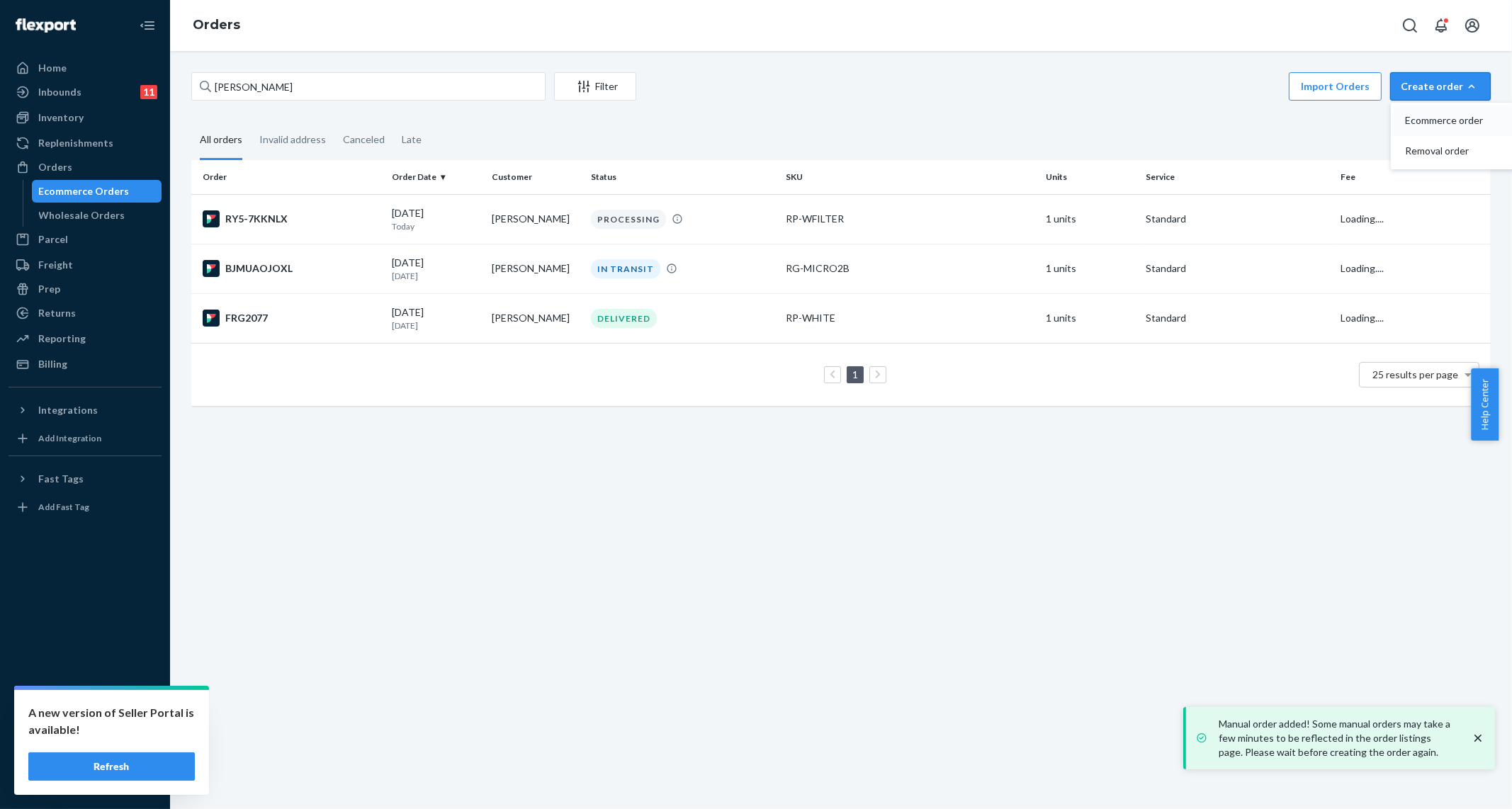
click at [1432, 119] on span "Ecommerce order" at bounding box center [1449, 120] width 88 height 10
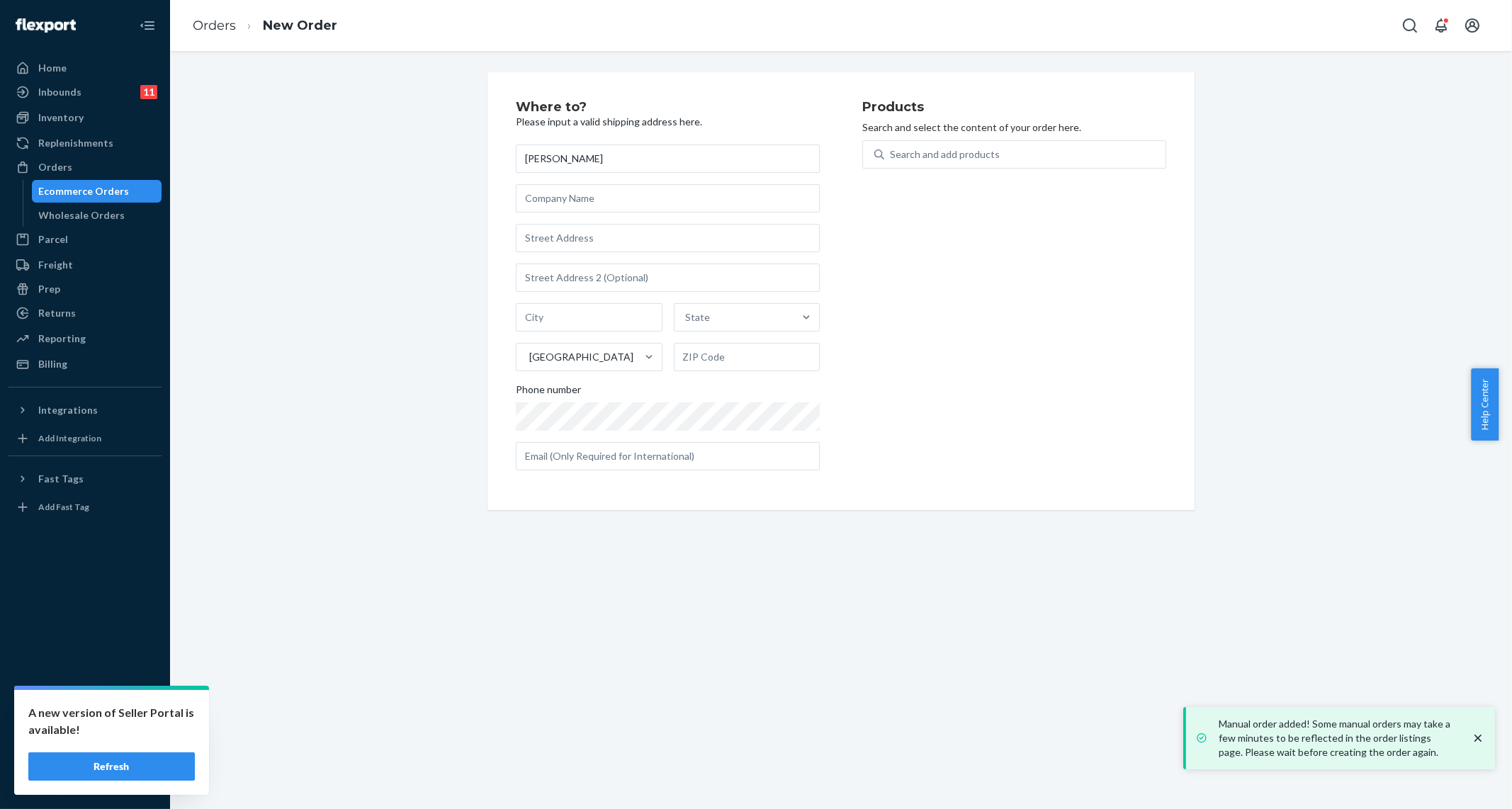
type input "[PERSON_NAME]"
click at [625, 243] on input "text" at bounding box center [668, 237] width 304 height 28
paste input "[STREET_ADDRESS]"
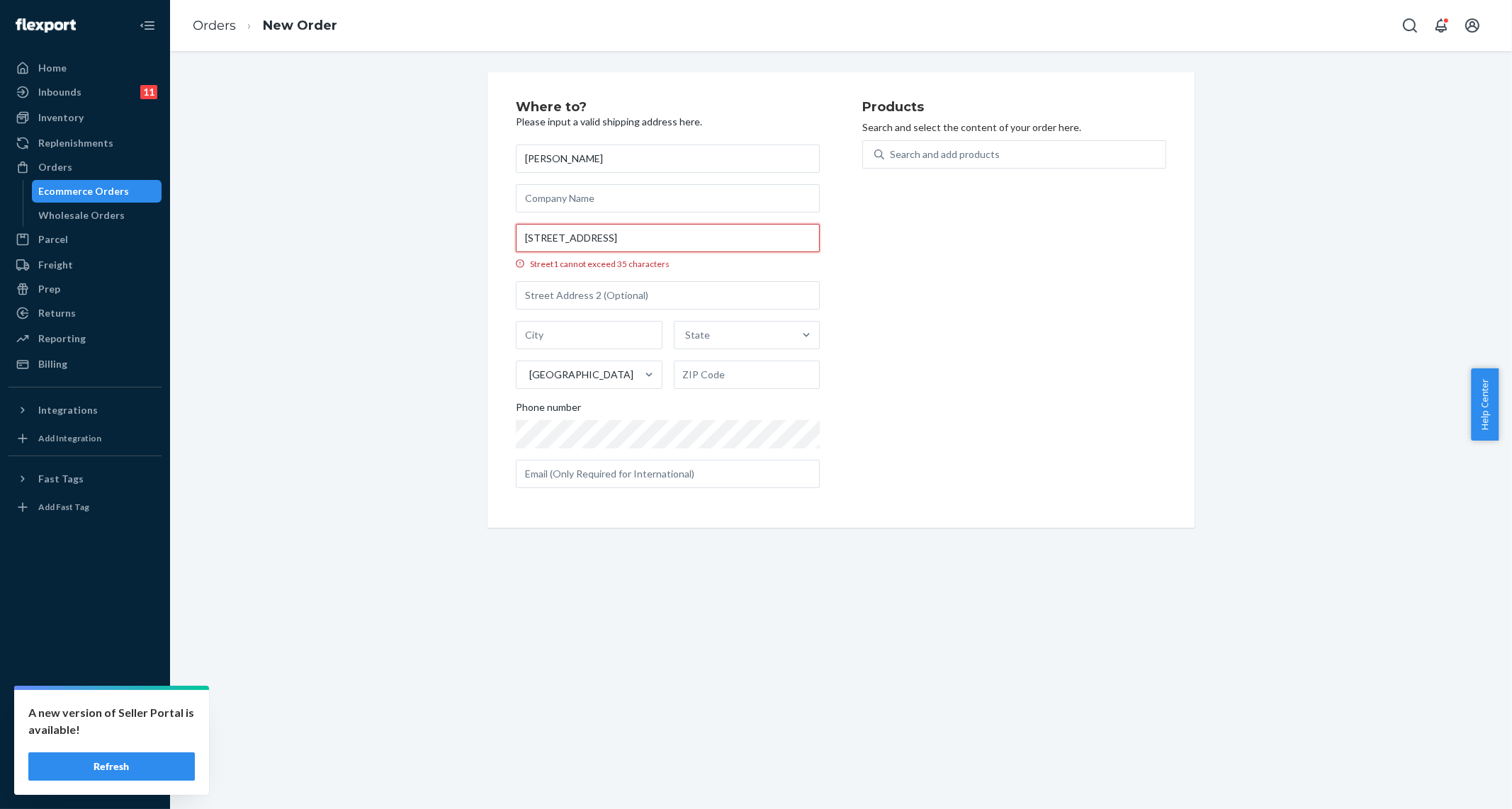
click at [717, 239] on input "[STREET_ADDRESS]" at bounding box center [668, 237] width 304 height 28
type input "[STREET_ADDRESS]"
click at [117, 769] on button "Refresh" at bounding box center [111, 766] width 167 height 28
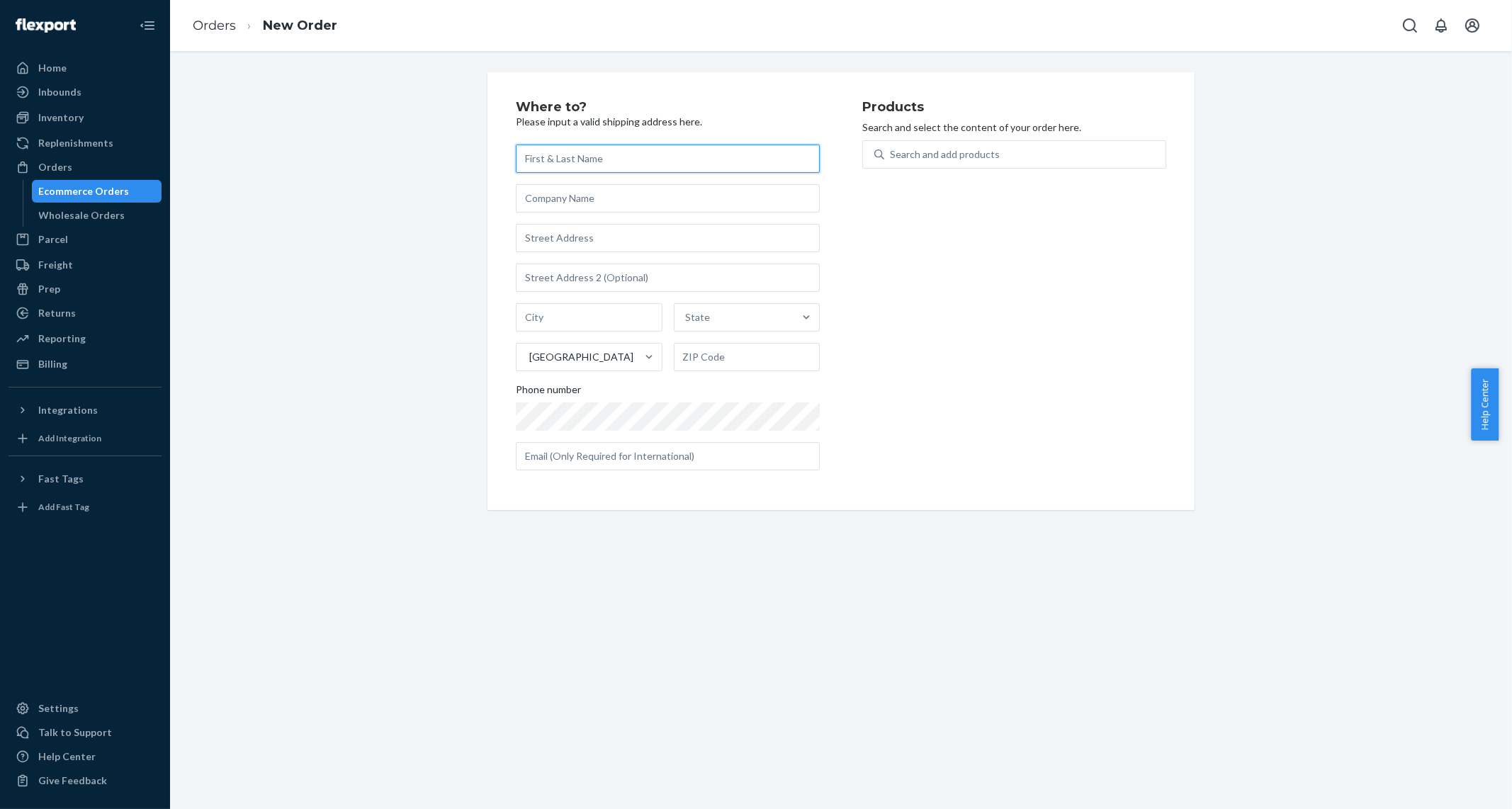
click at [651, 164] on input "text" at bounding box center [668, 159] width 304 height 28
paste input "[PERSON_NAME]"
type input "[PERSON_NAME]"
click at [617, 241] on input "text" at bounding box center [668, 237] width 304 height 28
paste input "[STREET_ADDRESS]"
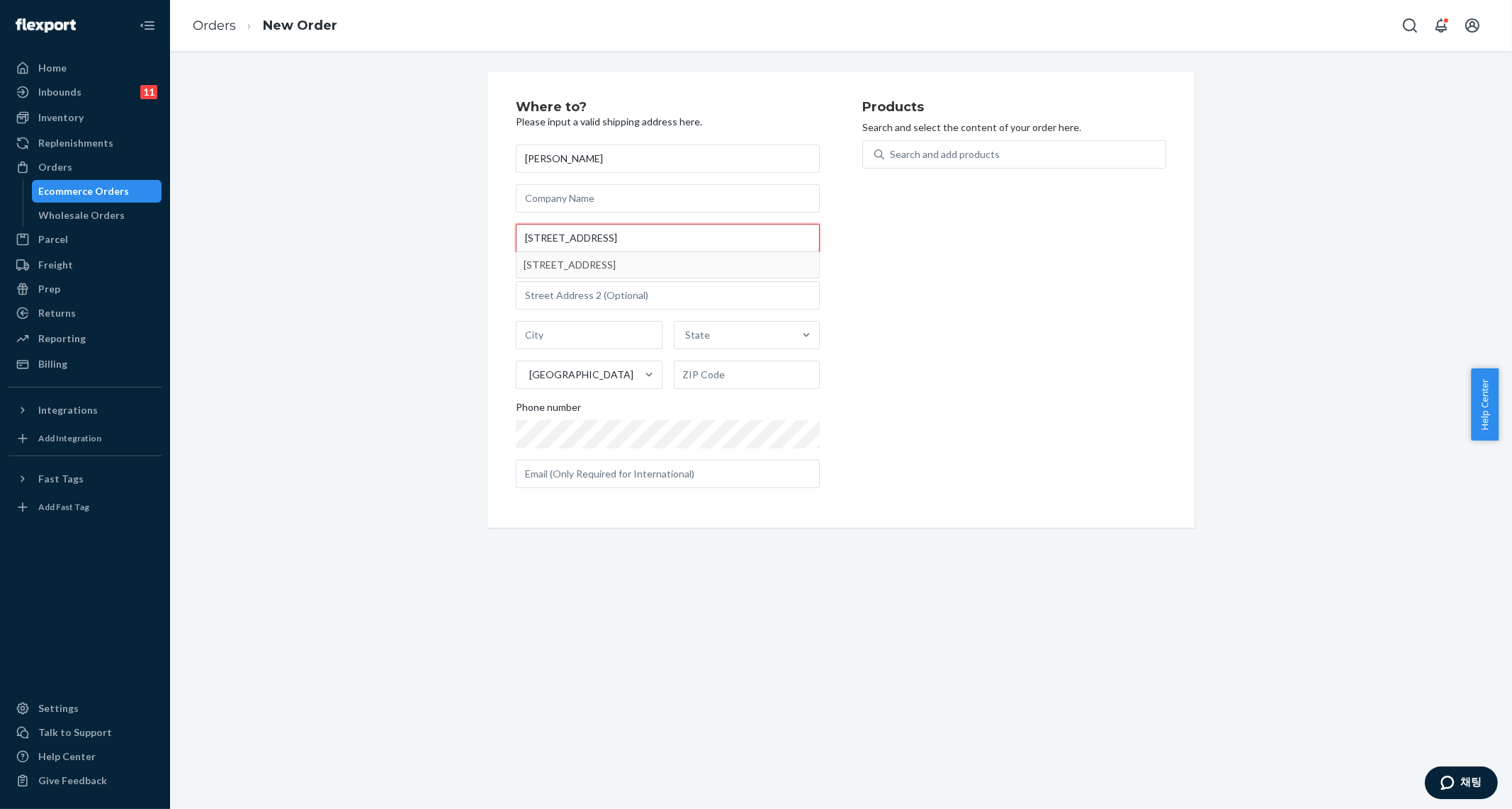
type input "[STREET_ADDRESS]"
type input "Foresthill"
type input "95631"
type input "5149 Crestline Dr"
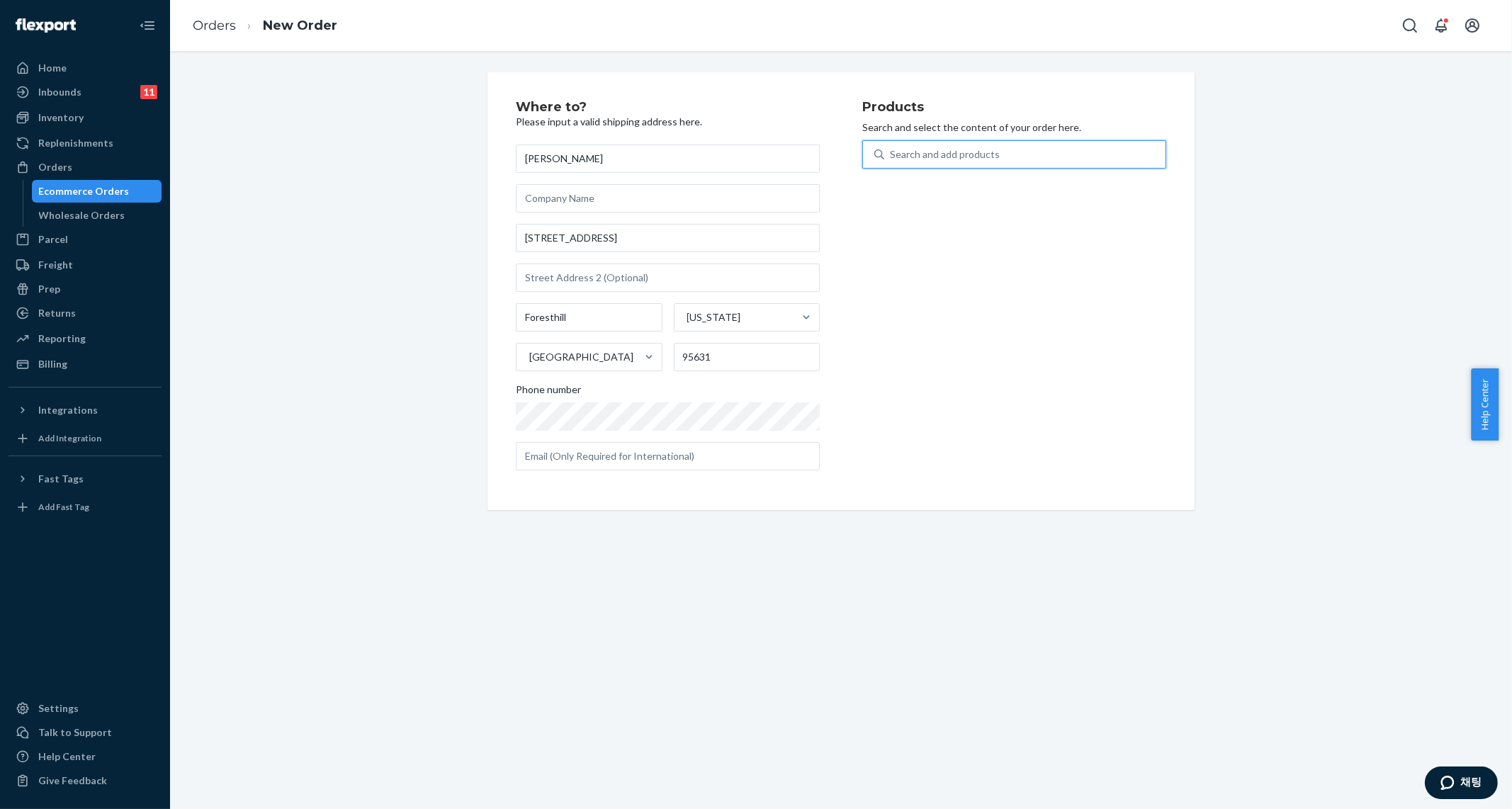
click at [958, 165] on div "Search and add products" at bounding box center [1025, 154] width 282 height 25
click at [891, 161] on input "0 results available. Use Up and Down to choose options, press Enter to select t…" at bounding box center [891, 155] width 2 height 14
type input "starter"
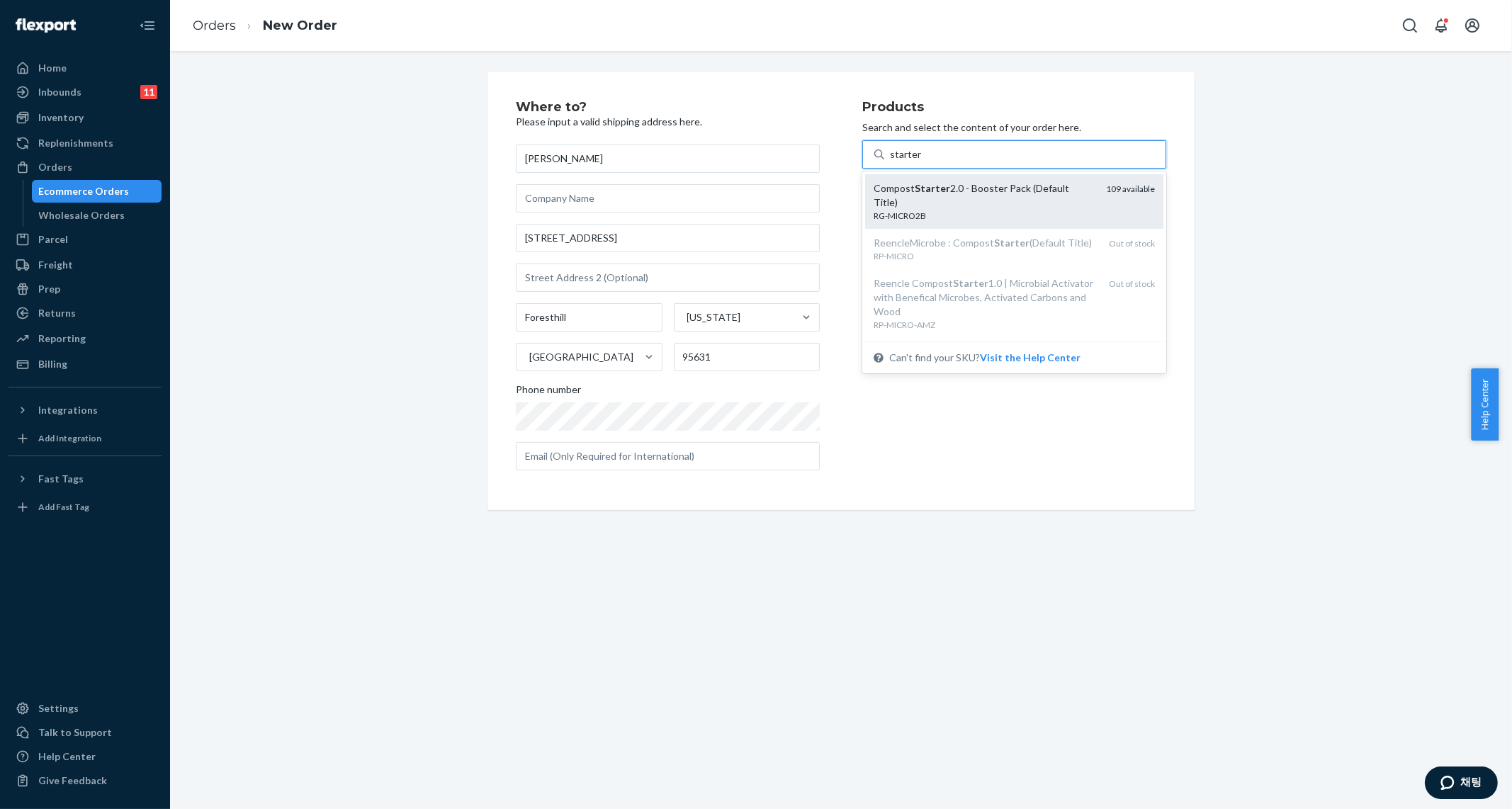
click at [997, 208] on div "Compost Starter 2.0 - Booster Pack (Default Title)" at bounding box center [984, 195] width 221 height 28
click at [921, 161] on input "starter" at bounding box center [905, 155] width 31 height 14
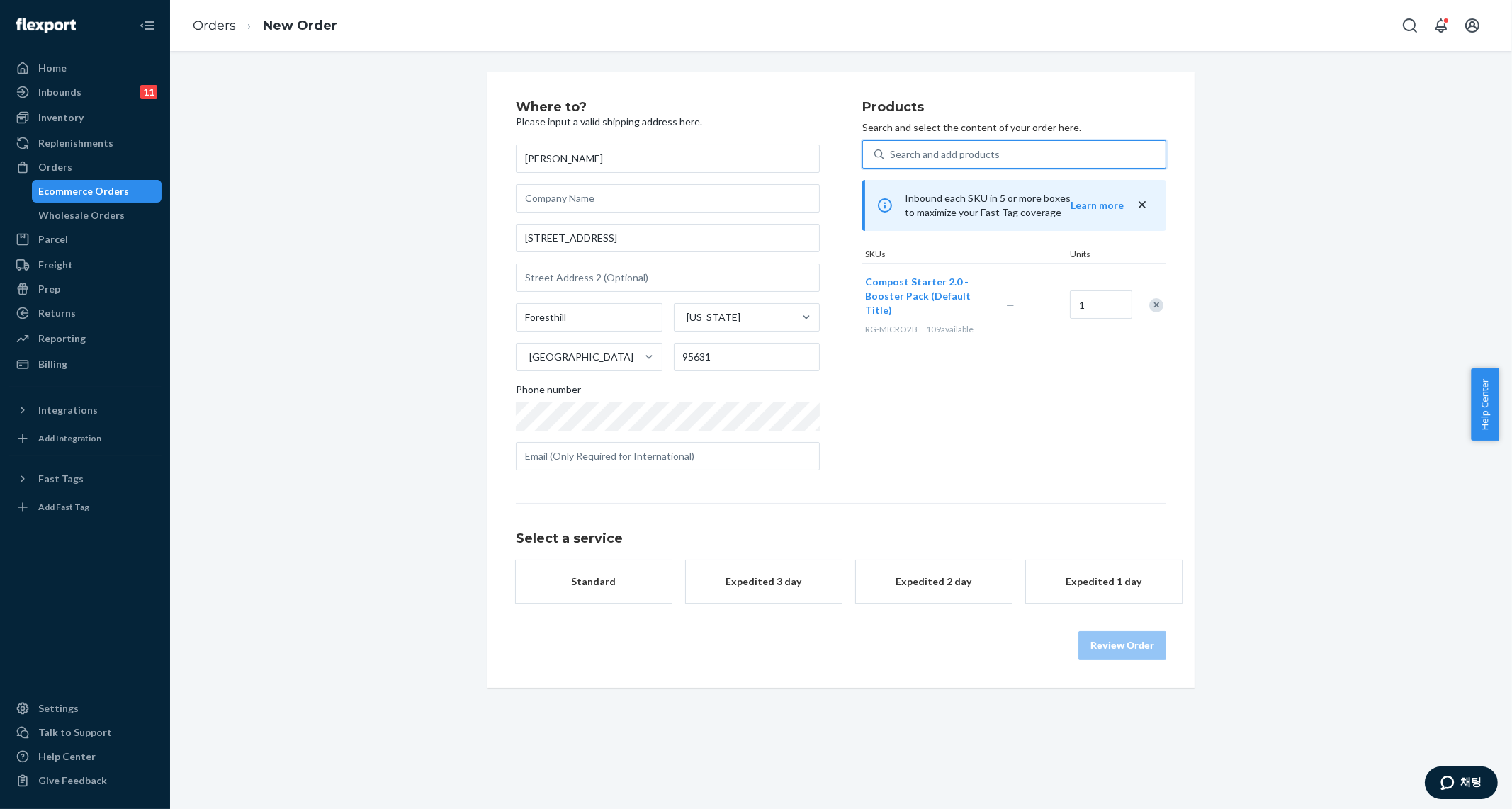
click at [602, 584] on div "Standard" at bounding box center [593, 582] width 113 height 14
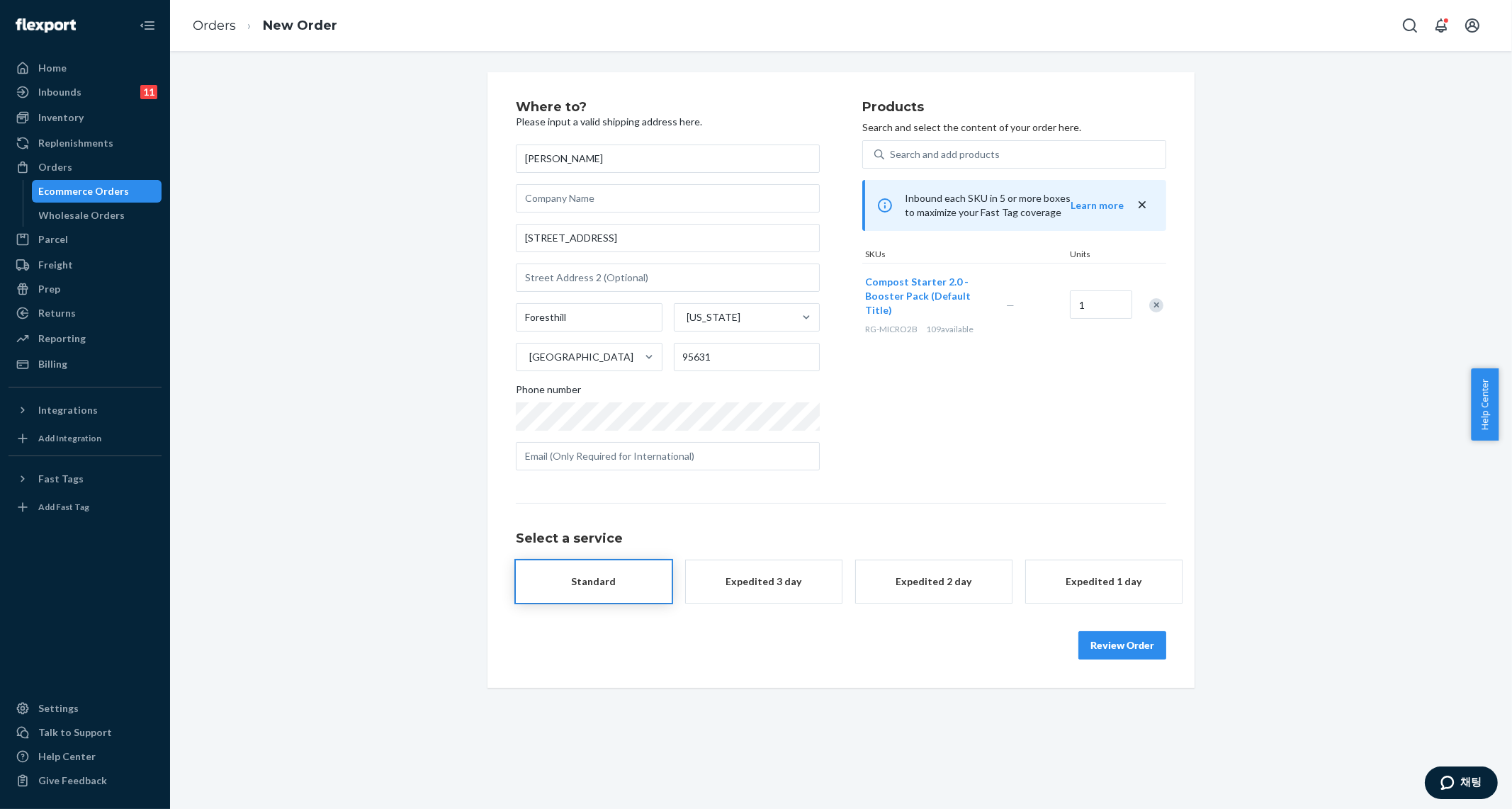
click at [1127, 657] on button "Review Order" at bounding box center [1122, 645] width 88 height 28
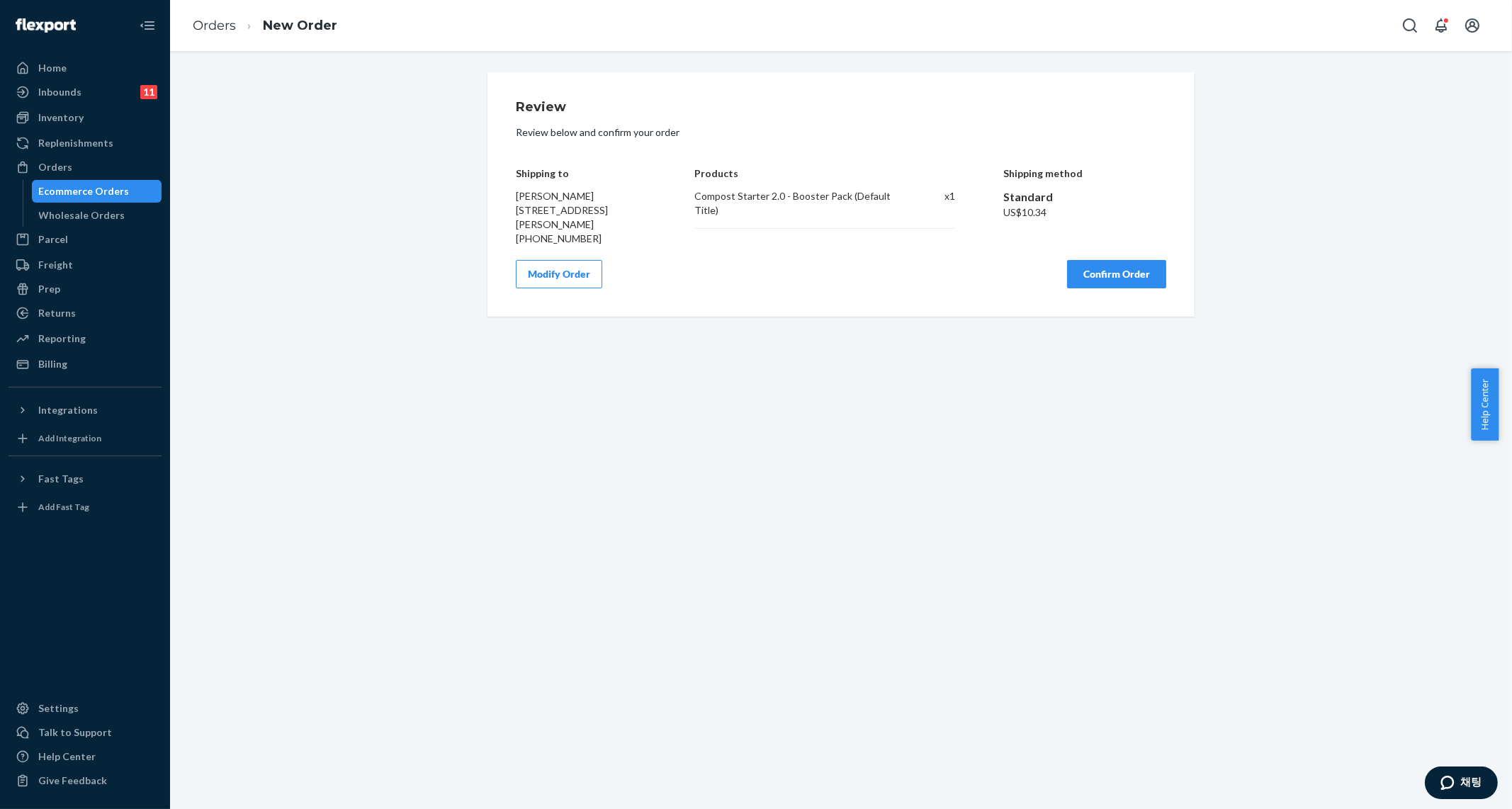
click at [1104, 282] on button "Confirm Order" at bounding box center [1117, 274] width 100 height 28
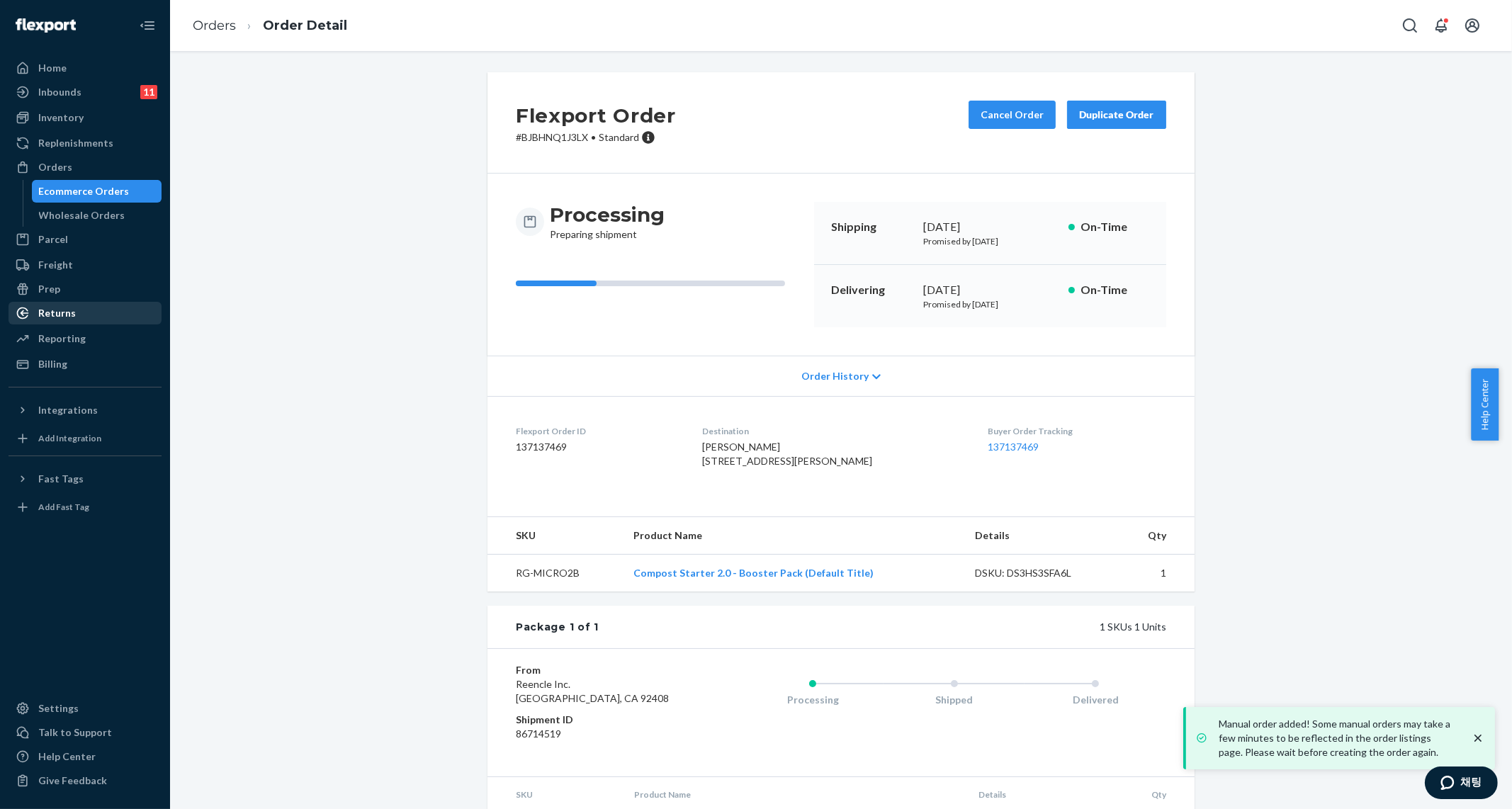
click at [90, 313] on div "Returns" at bounding box center [85, 313] width 150 height 20
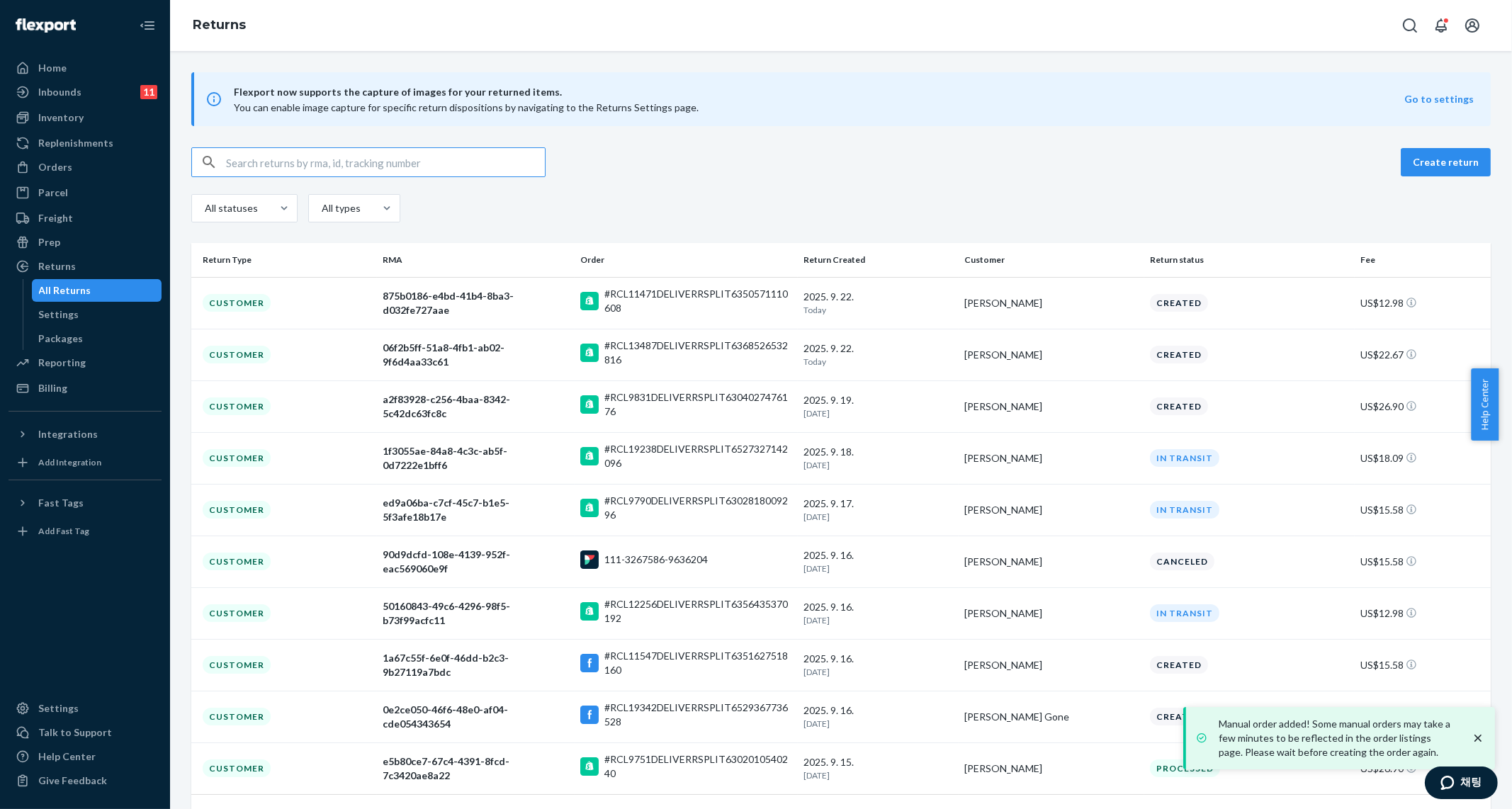
click at [297, 159] on input "text" at bounding box center [386, 161] width 319 height 28
paste input "Debi Cushman-Kaplan"
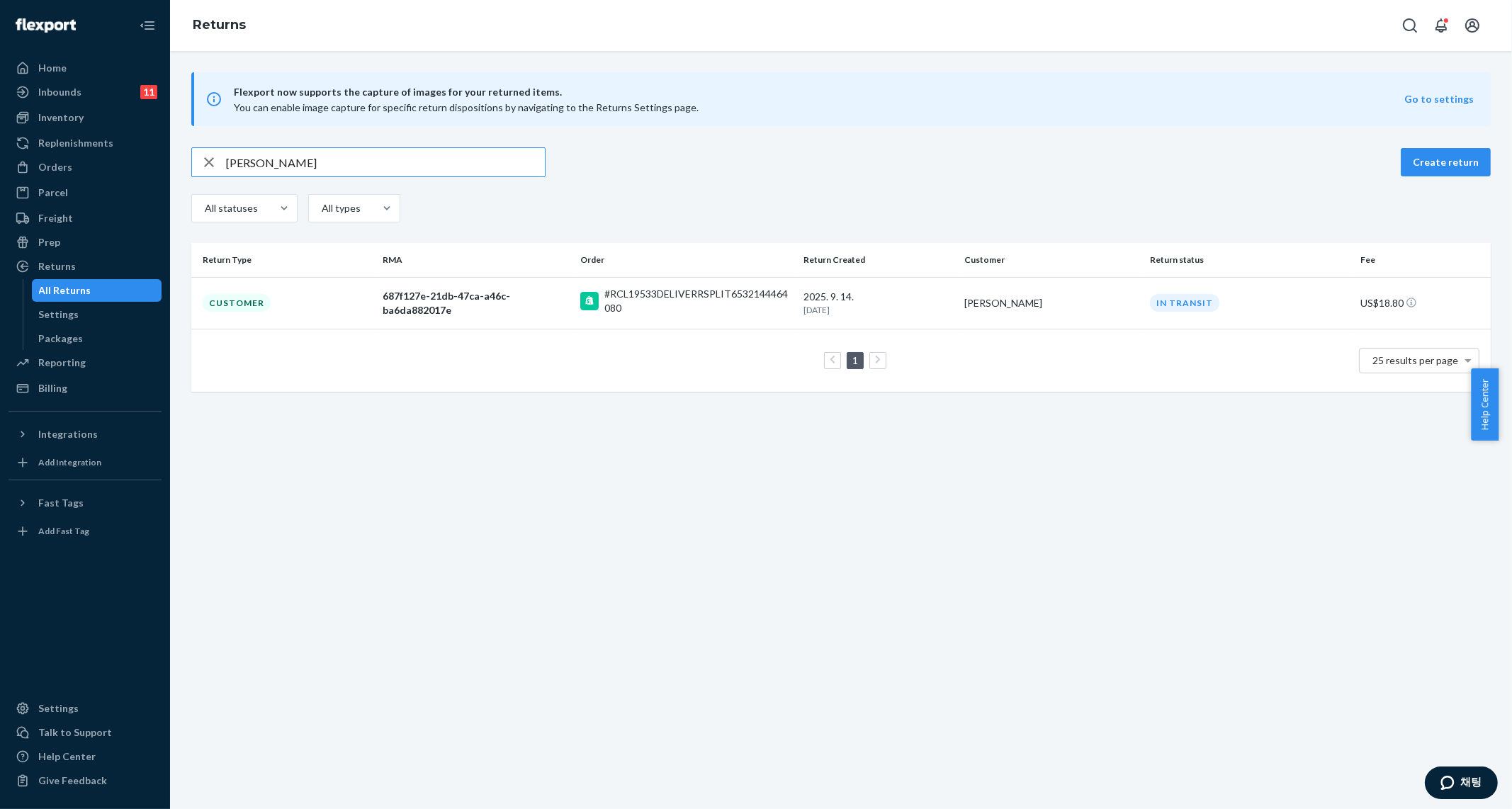
type input "Debi Cushman-Kaplan"
click at [729, 314] on div "#RCL19533DELIVERRSPLIT6532144464080" at bounding box center [698, 301] width 188 height 28
drag, startPoint x: 402, startPoint y: 170, endPoint x: 178, endPoint y: 178, distance: 224.1
click at [160, 163] on div "Home Inbounds 11 Shipping Plans Problems 11 Inventory Products Replenishments O…" at bounding box center [756, 404] width 1512 height 809
paste input "snapszaps@yahoo.com"
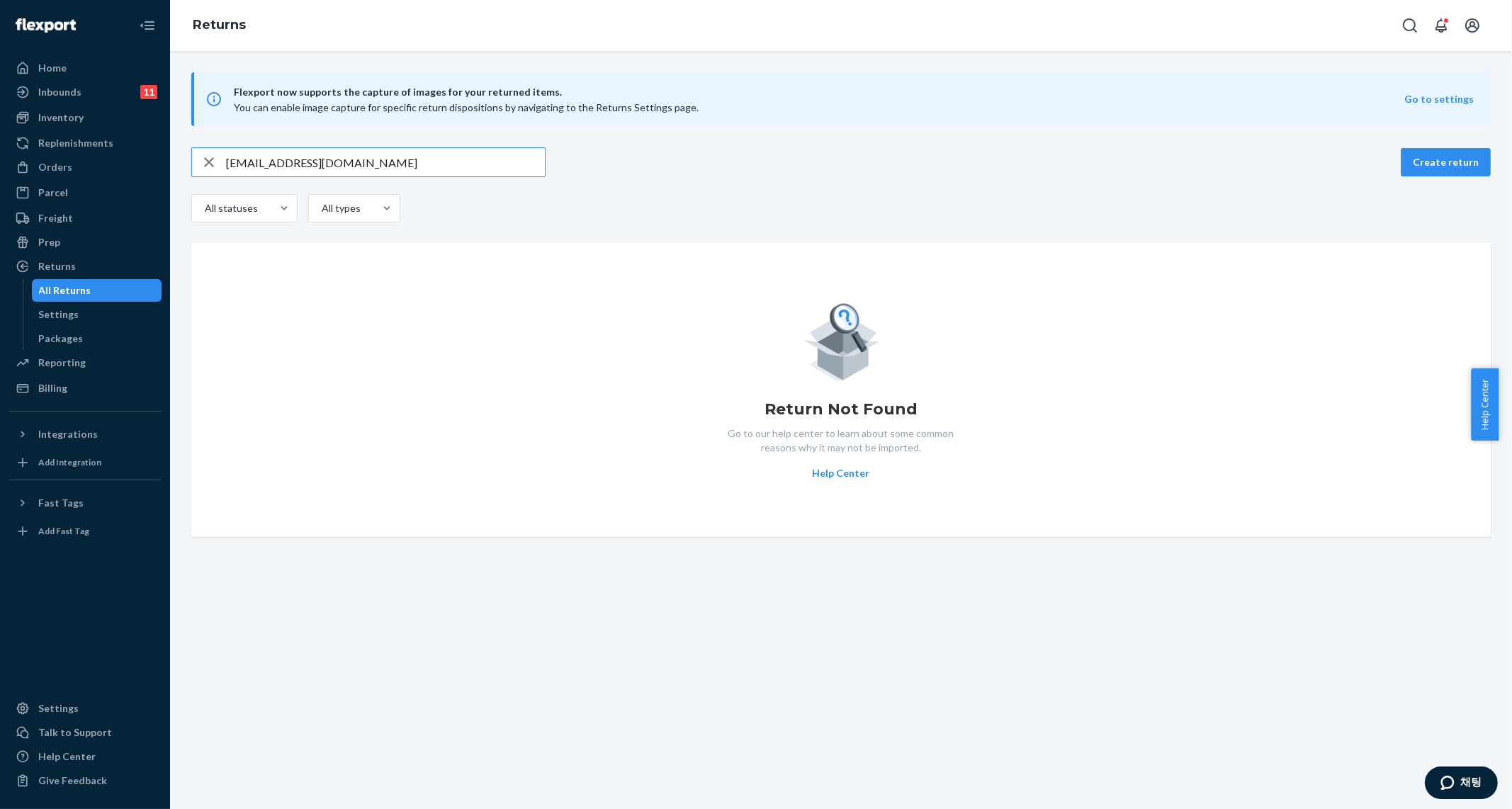
drag, startPoint x: 323, startPoint y: 158, endPoint x: 202, endPoint y: 158, distance: 121.0
click at [202, 158] on div "snapszaps@yahoo.com" at bounding box center [369, 161] width 353 height 28
paste input "Debi Cushman-Kaplan"
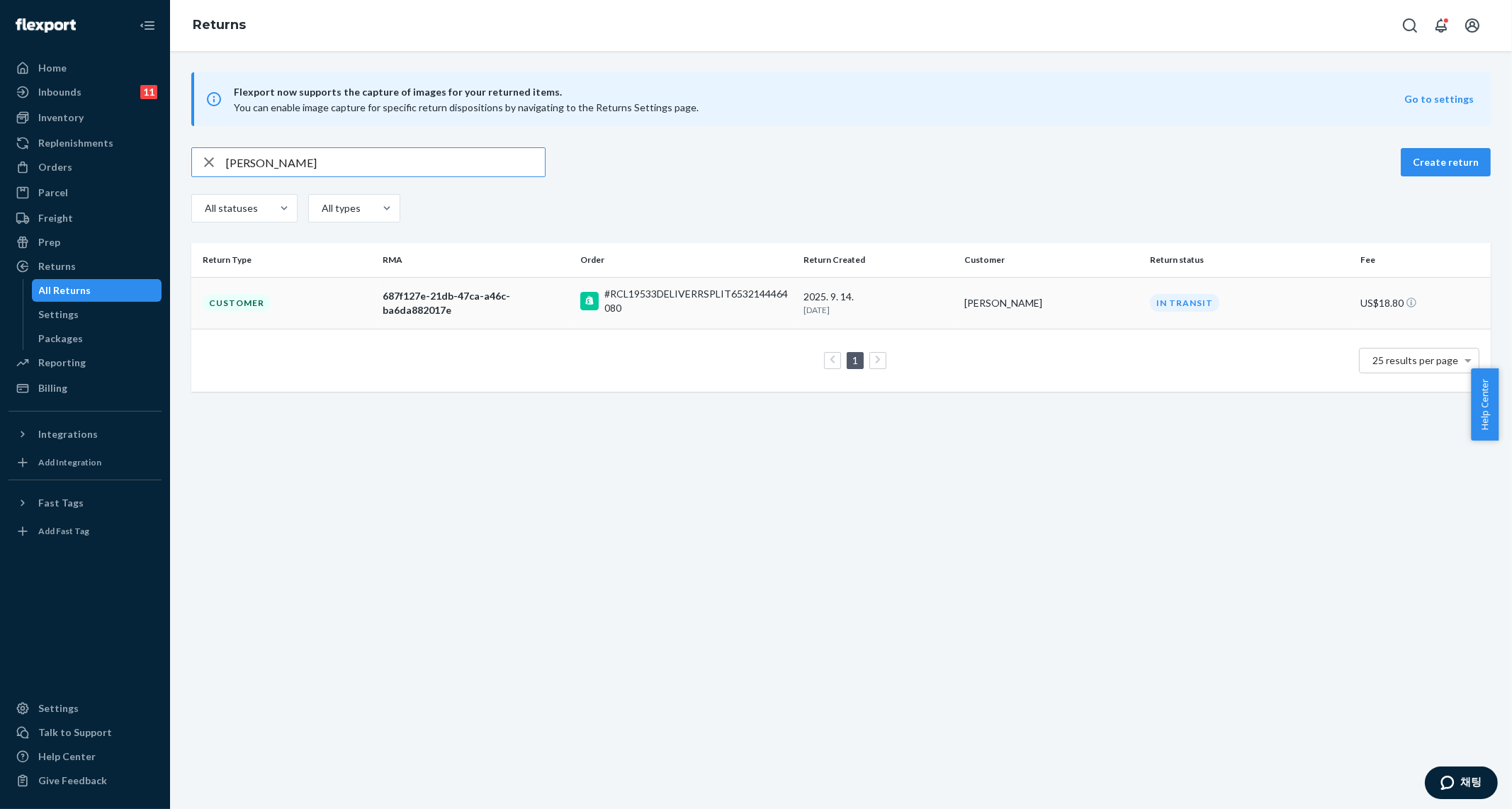
type input "Debi Cushman-Kaplan"
click at [679, 314] on div "#RCL19533DELIVERRSPLIT6532144464080" at bounding box center [698, 301] width 188 height 28
